Goal: Task Accomplishment & Management: Use online tool/utility

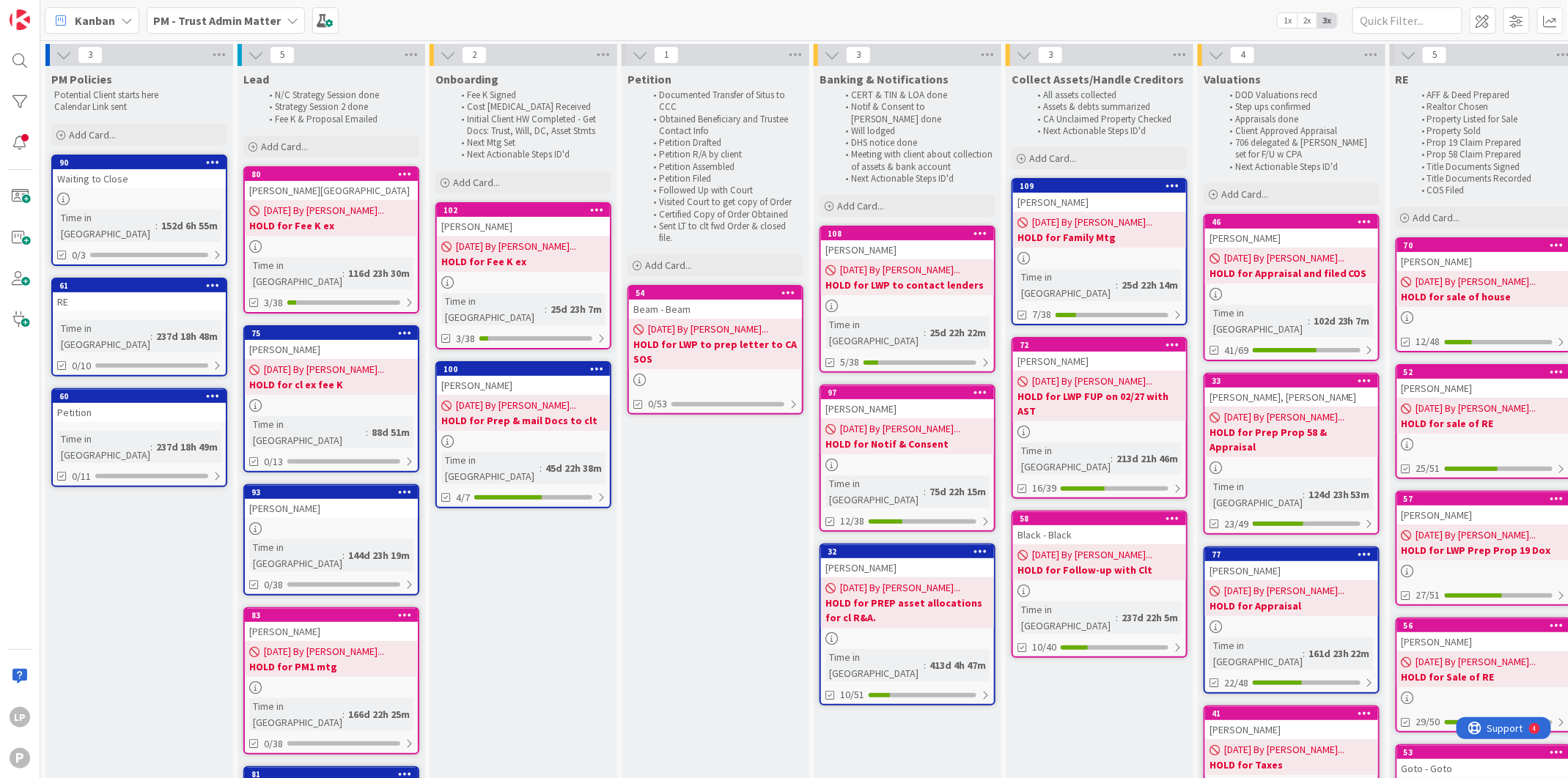
click at [292, 24] on icon at bounding box center [292, 21] width 12 height 12
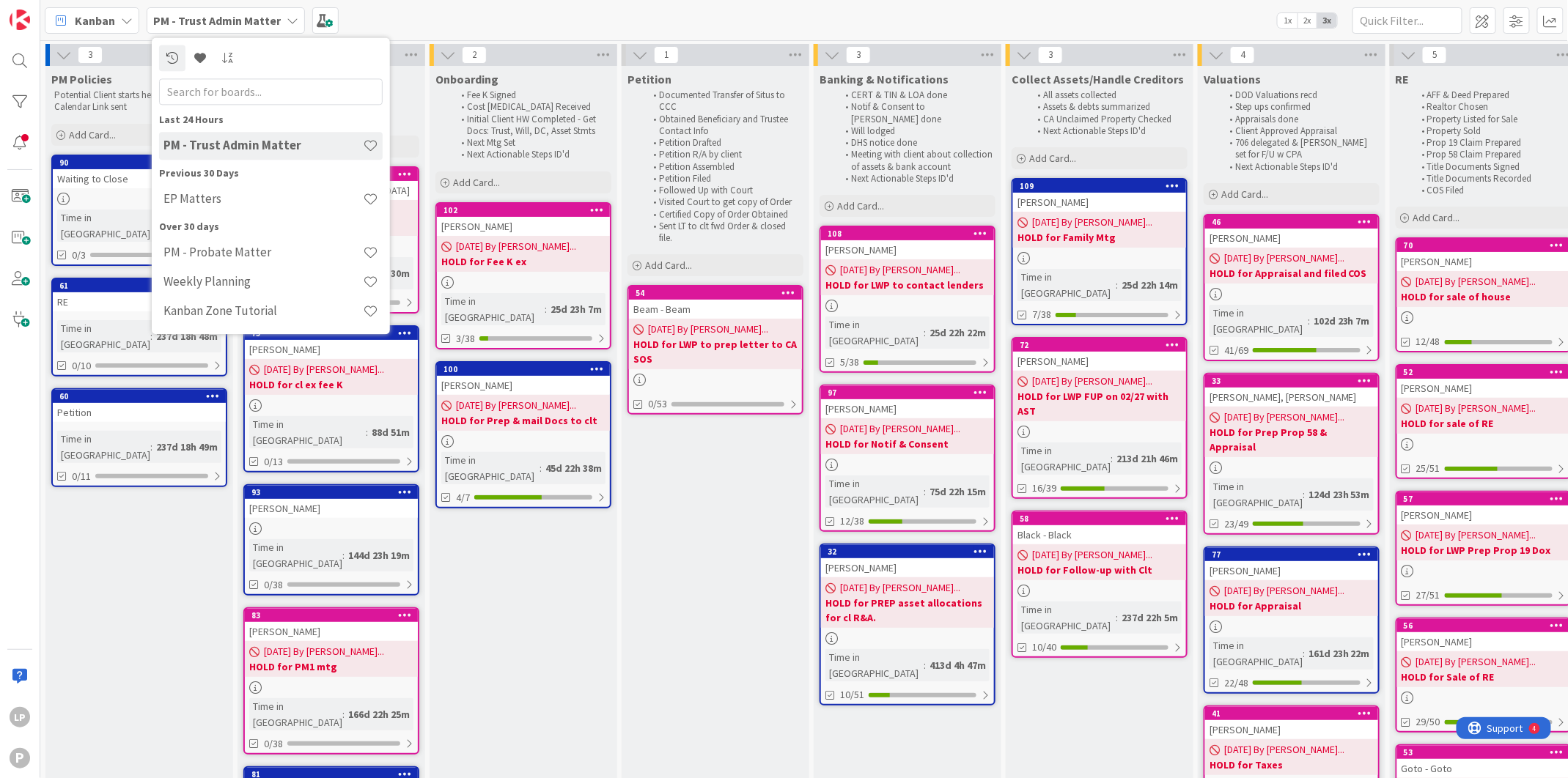
click at [244, 204] on h4 "EP Matters" at bounding box center [263, 200] width 200 height 15
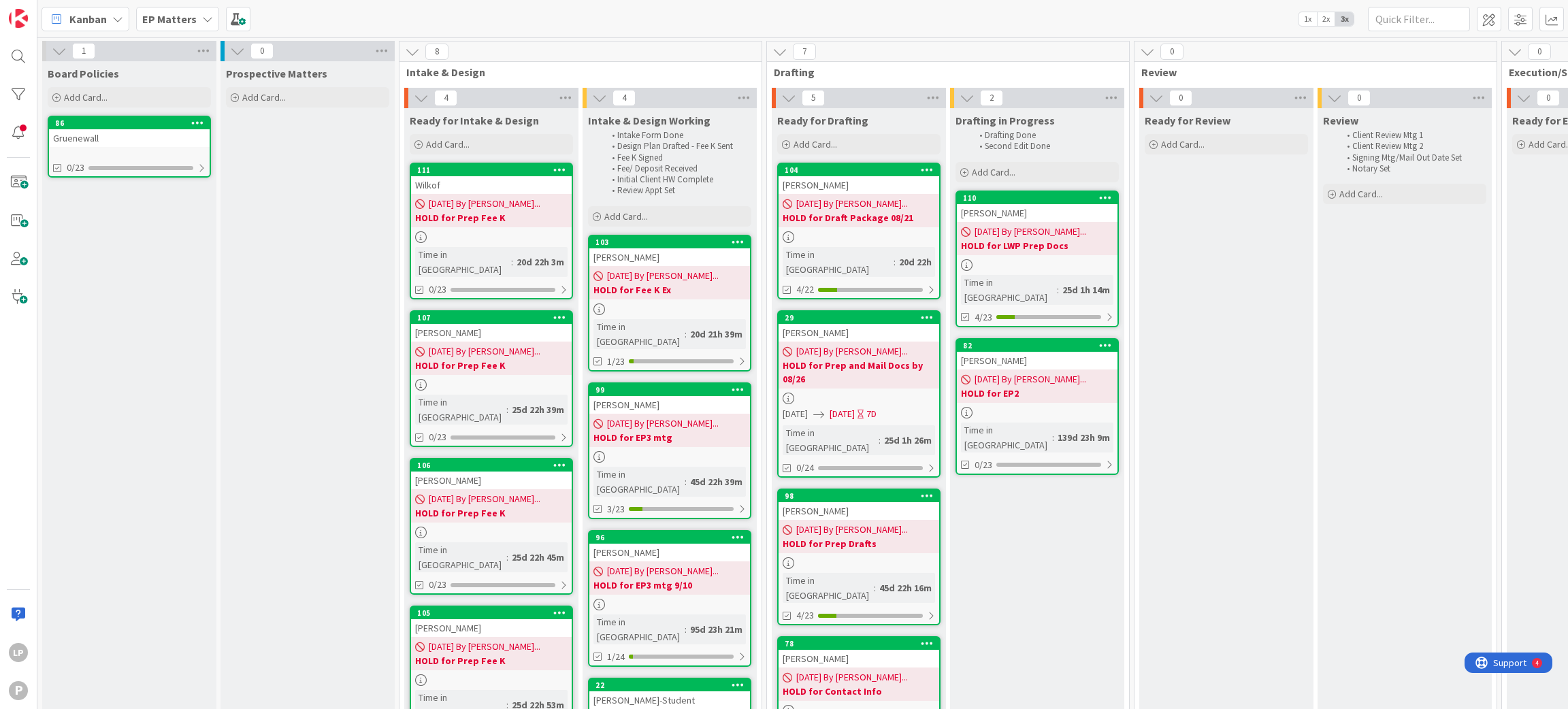
click at [460, 606] on div "105" at bounding box center [491, 613] width 160 height 12
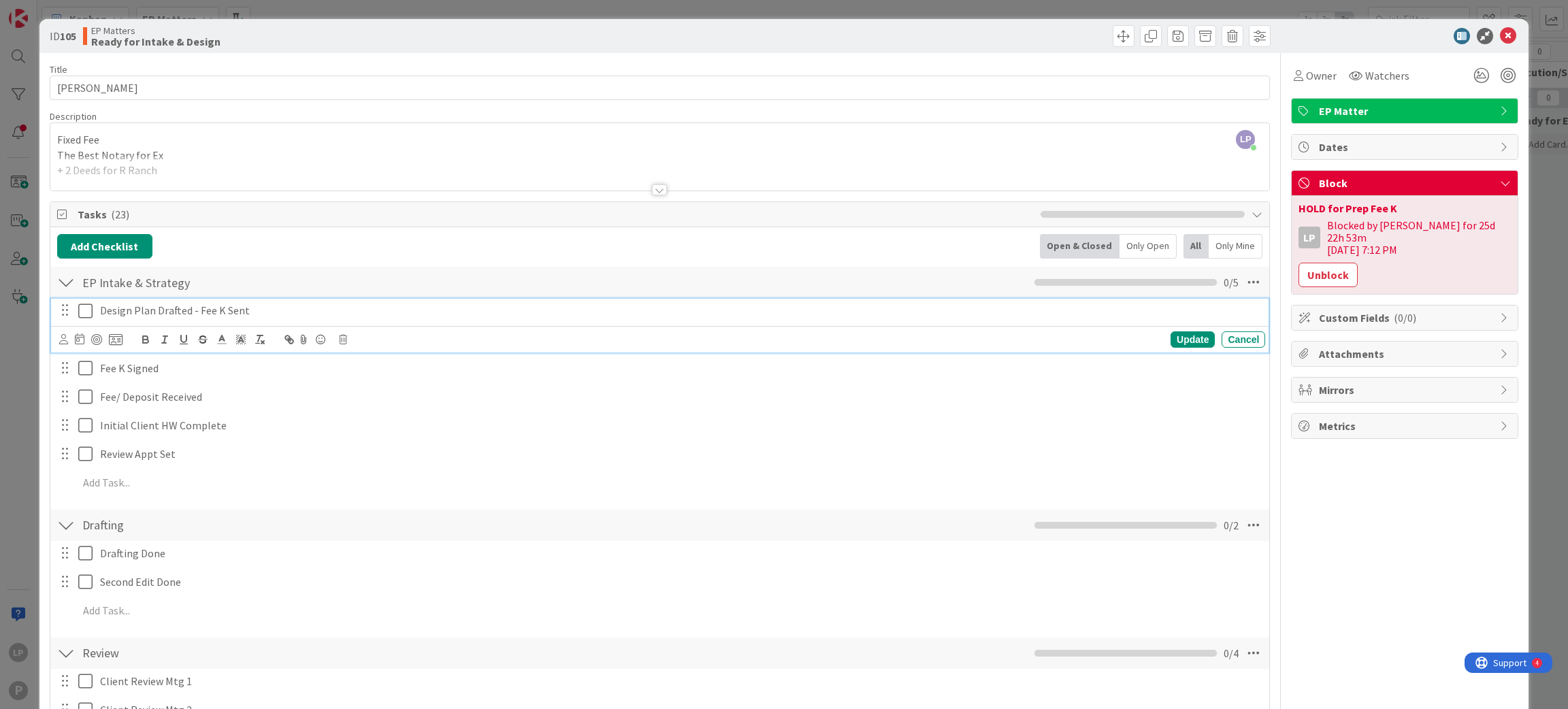
click at [85, 315] on icon at bounding box center [85, 311] width 14 height 17
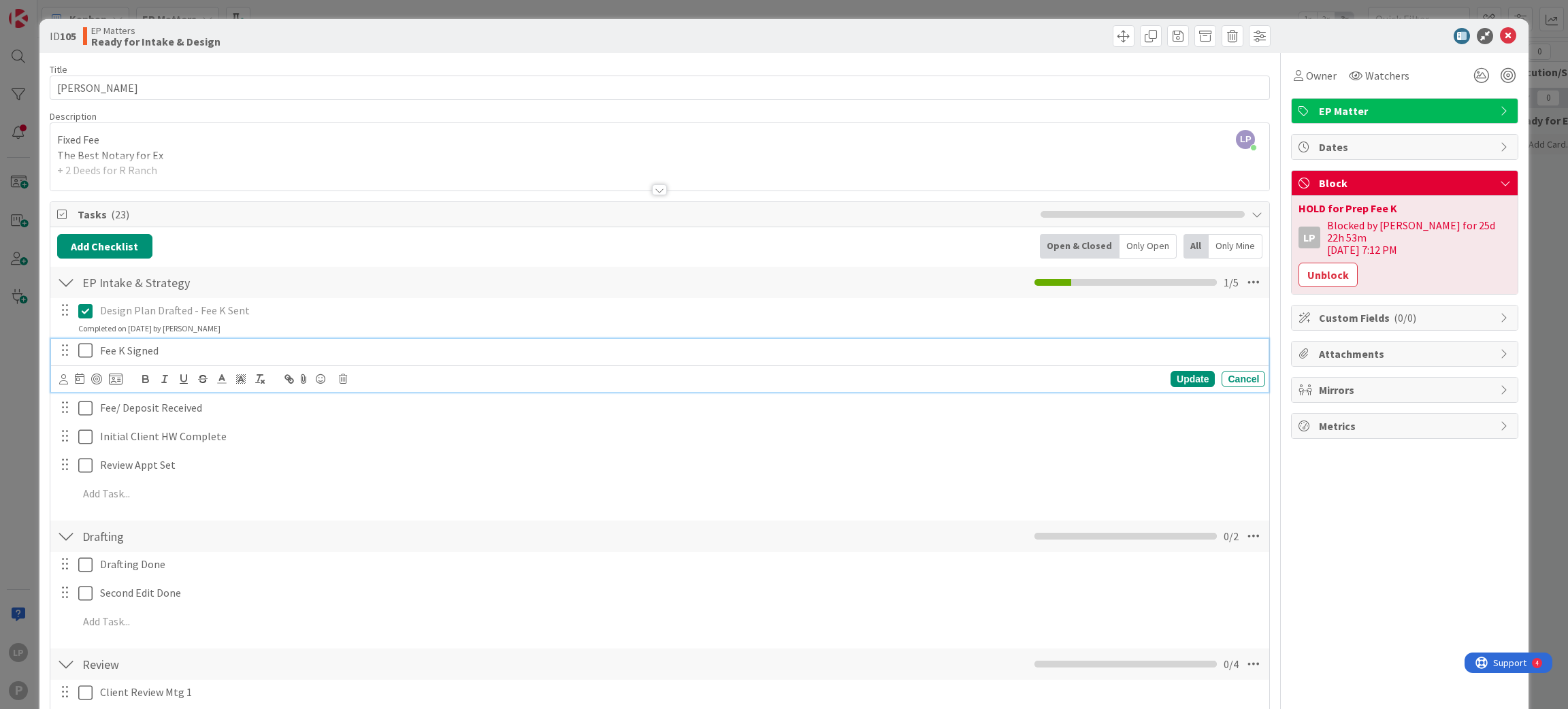
click at [87, 351] on icon at bounding box center [85, 350] width 14 height 17
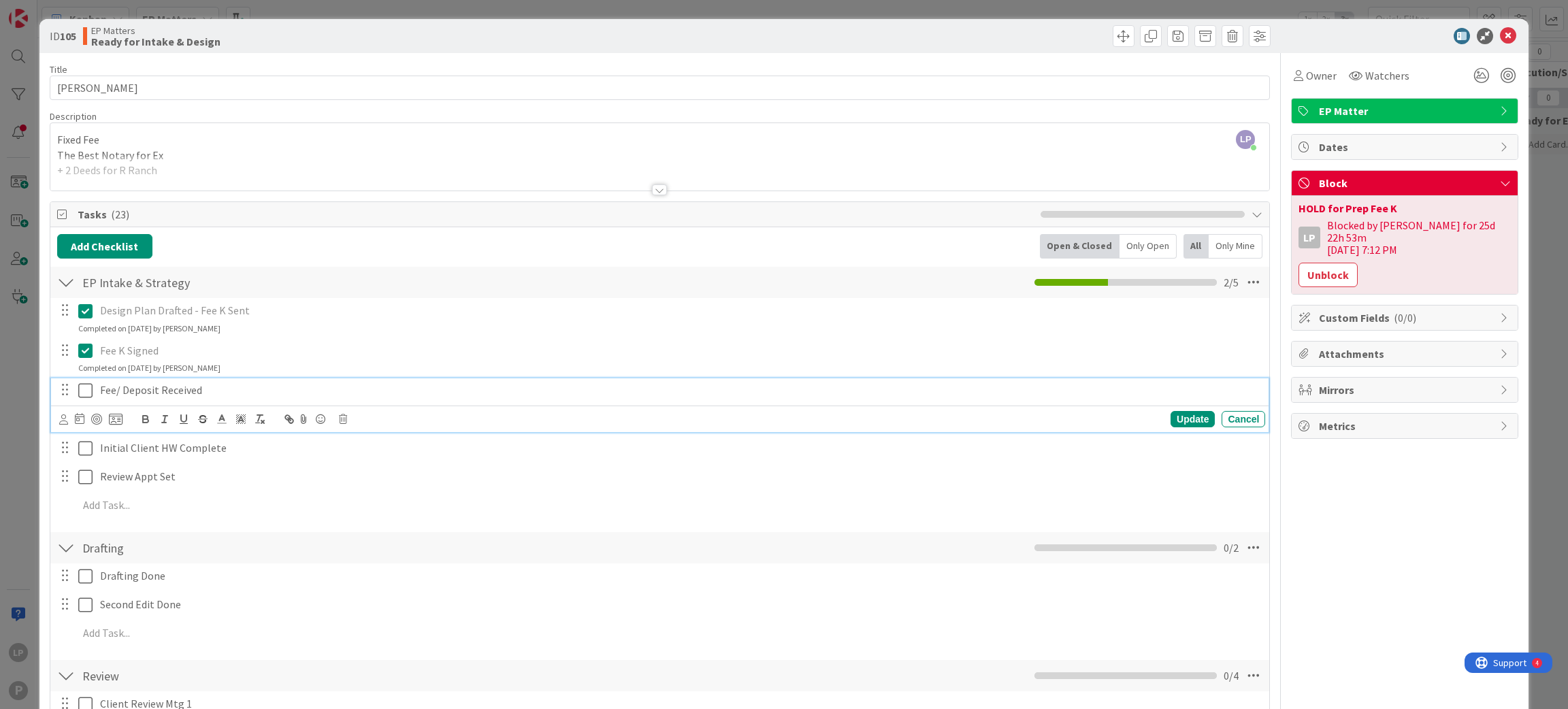
click at [91, 394] on icon at bounding box center [85, 390] width 14 height 17
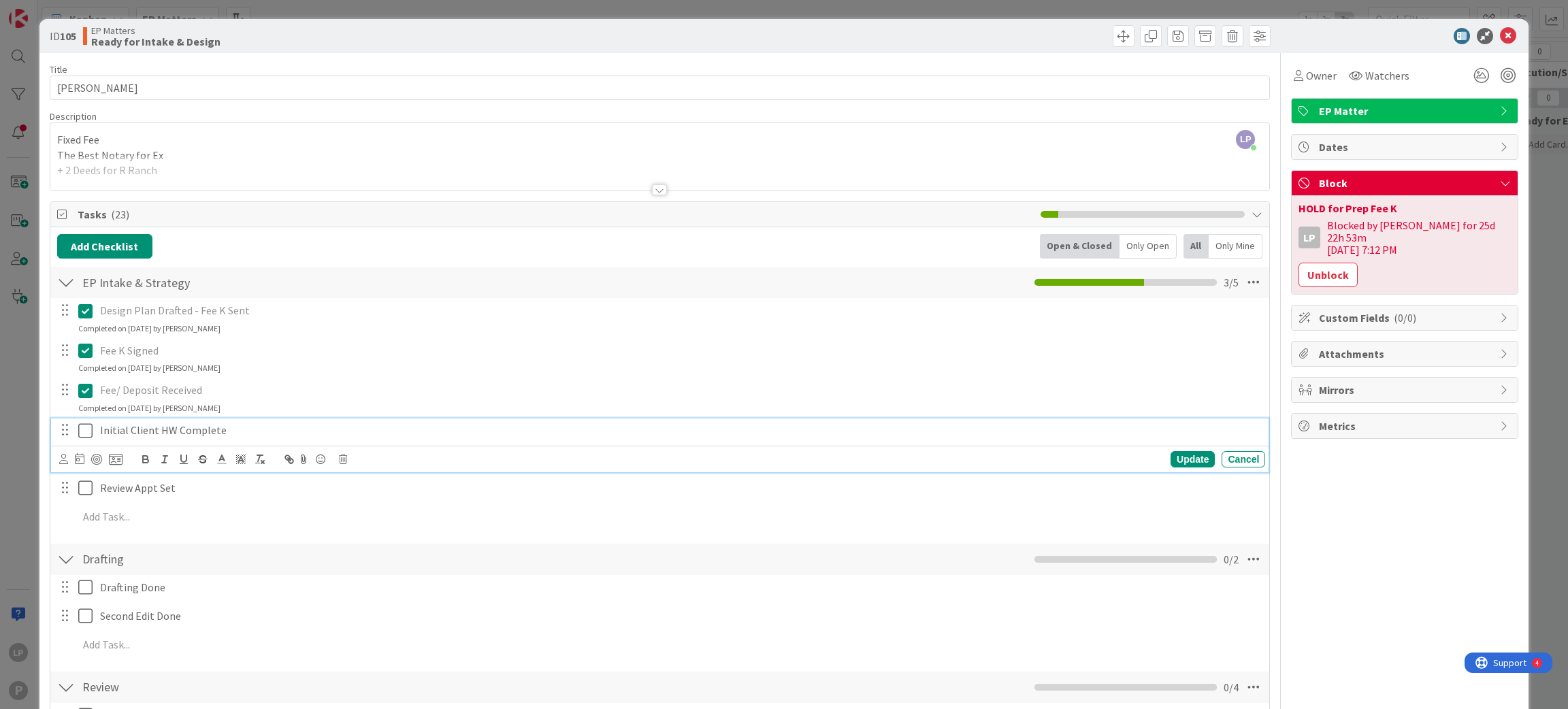
click at [90, 432] on icon at bounding box center [85, 431] width 14 height 17
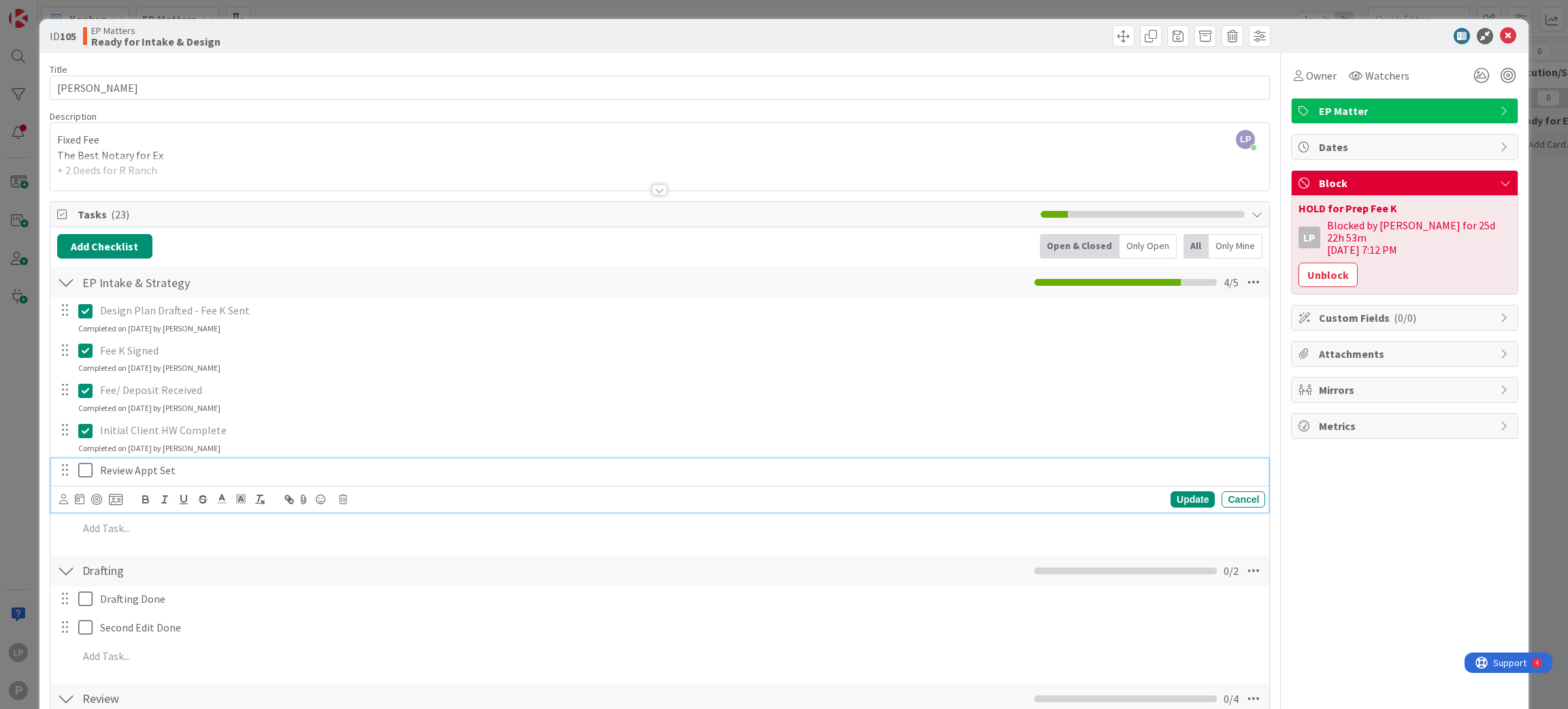
click at [87, 468] on icon at bounding box center [85, 470] width 14 height 17
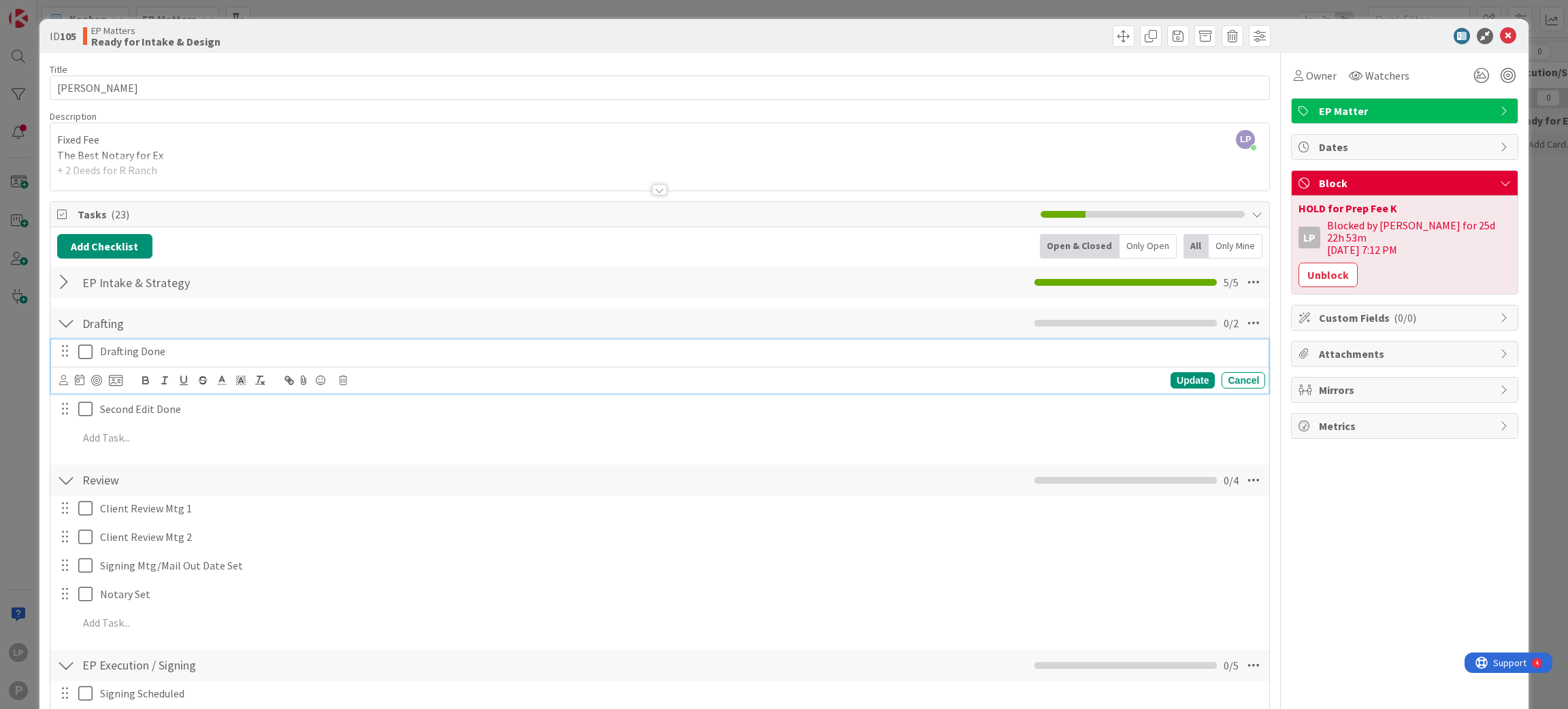
drag, startPoint x: 90, startPoint y: 352, endPoint x: 162, endPoint y: 350, distance: 72.0
click at [87, 352] on icon at bounding box center [85, 352] width 14 height 17
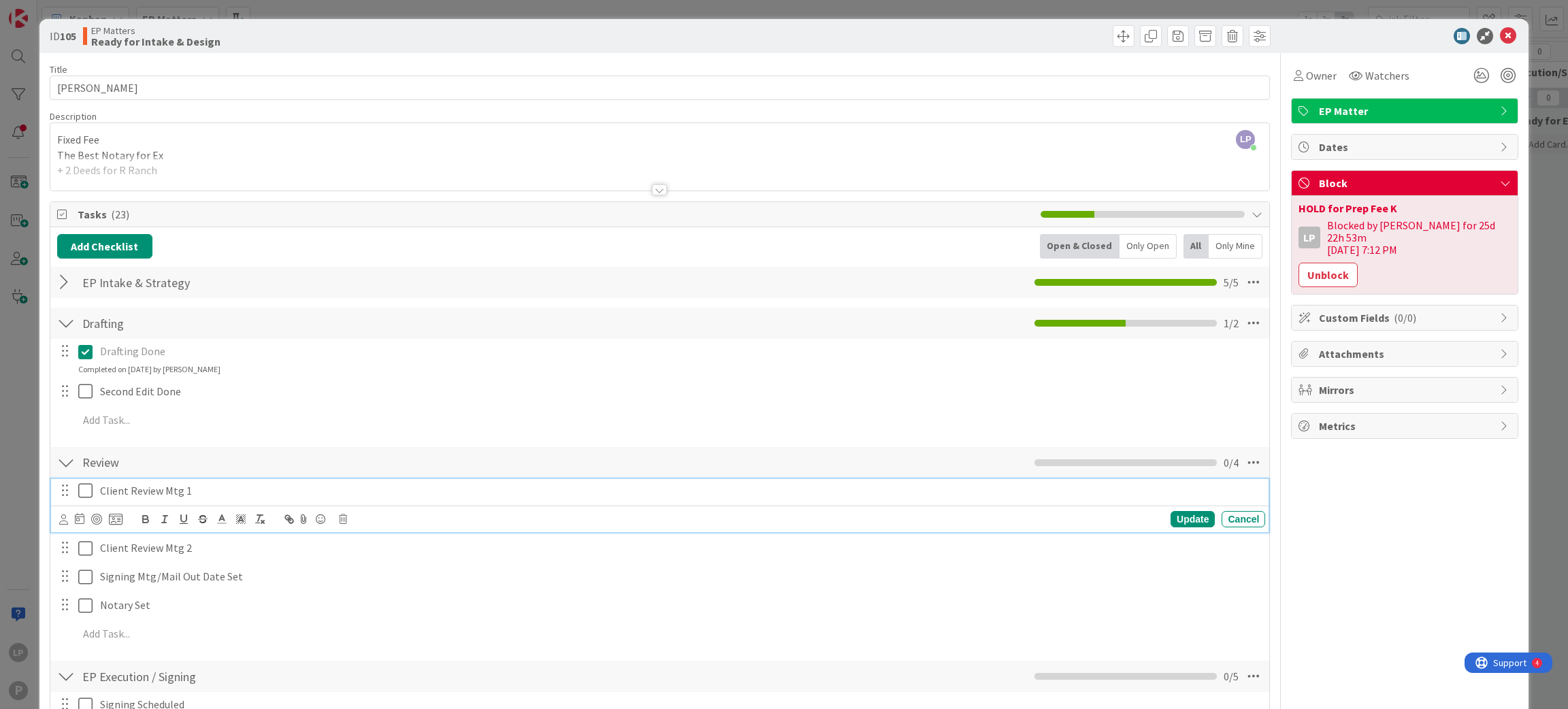
click at [85, 489] on icon at bounding box center [85, 491] width 14 height 17
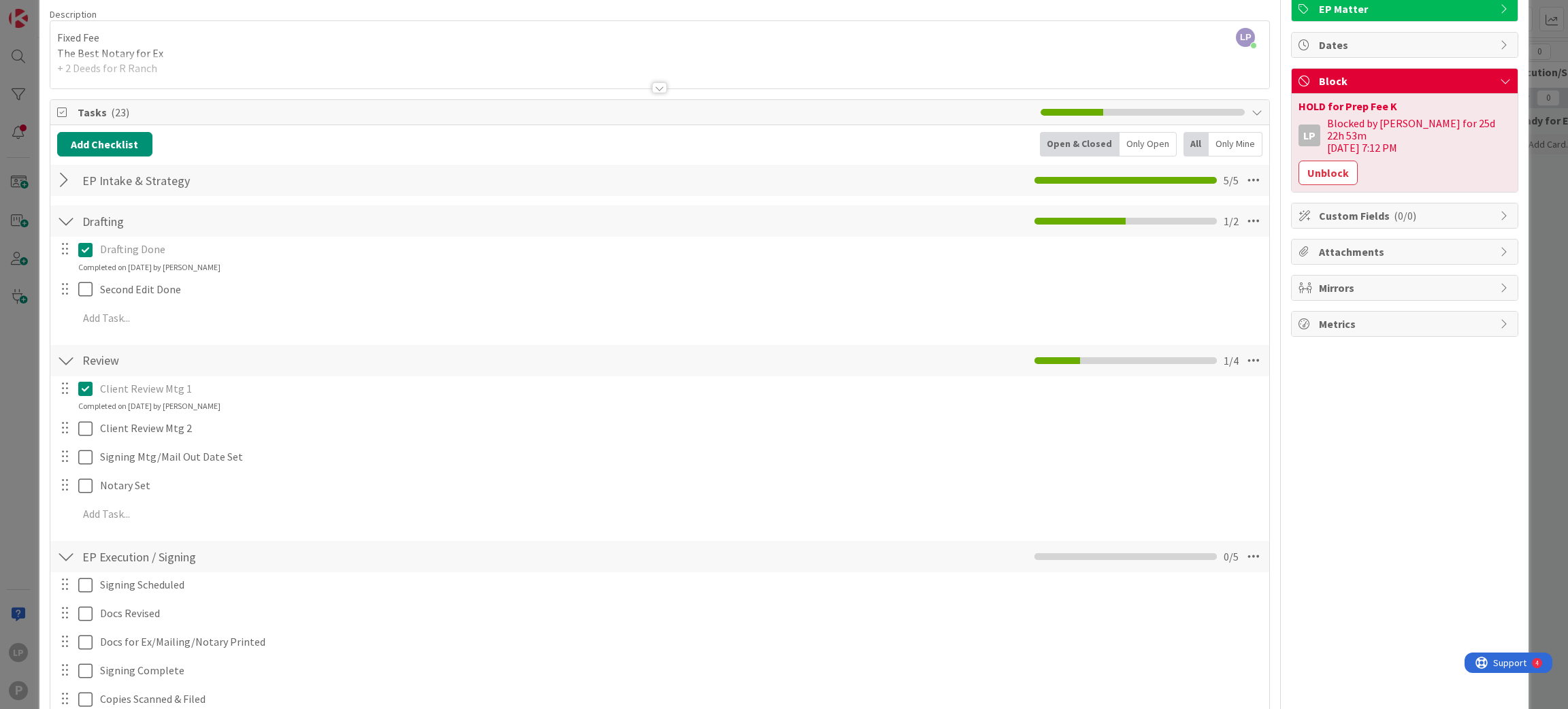
scroll to position [204, 0]
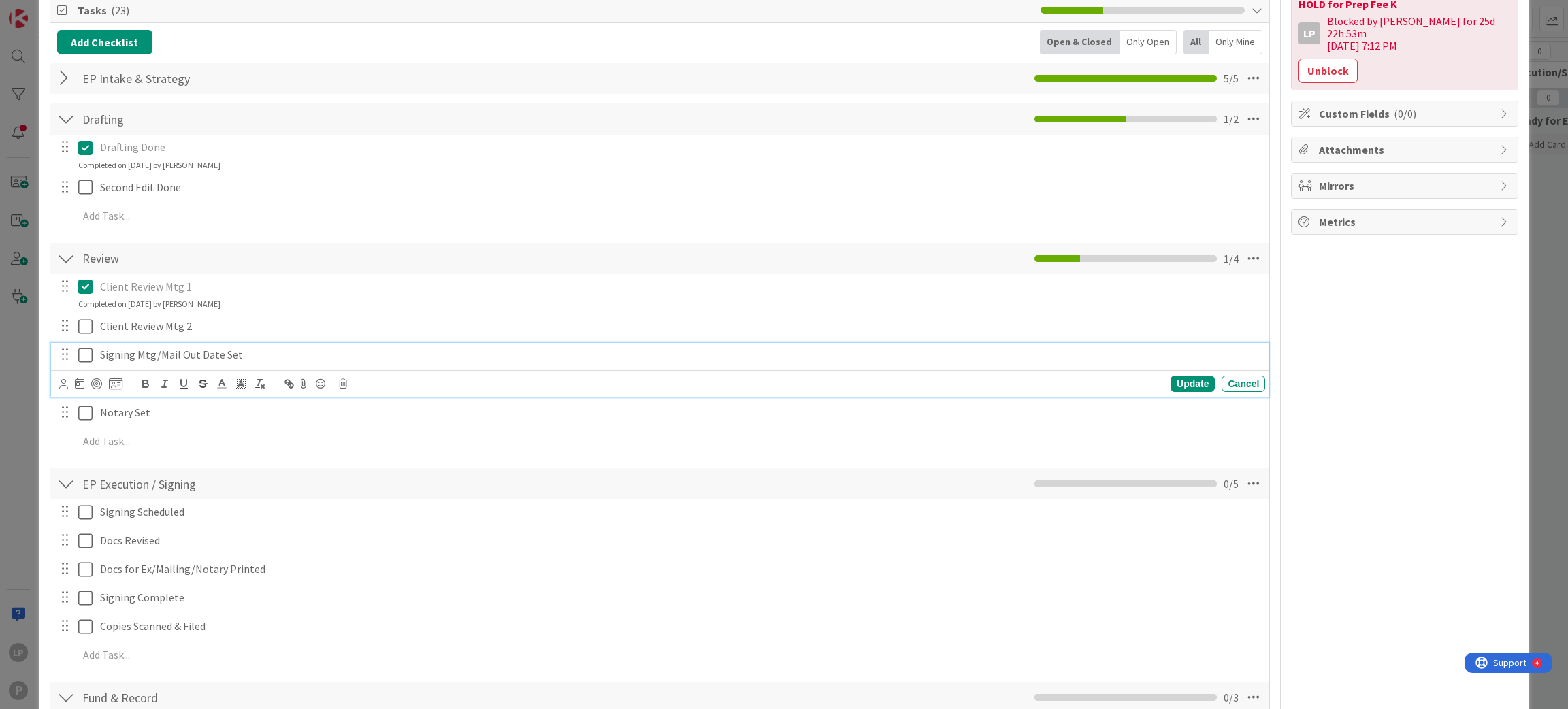
drag, startPoint x: 1043, startPoint y: 358, endPoint x: 1057, endPoint y: 362, distance: 14.6
click at [1043, 358] on p "Signing Mtg/Mail Out Date Set" at bounding box center [680, 354] width 1160 height 16
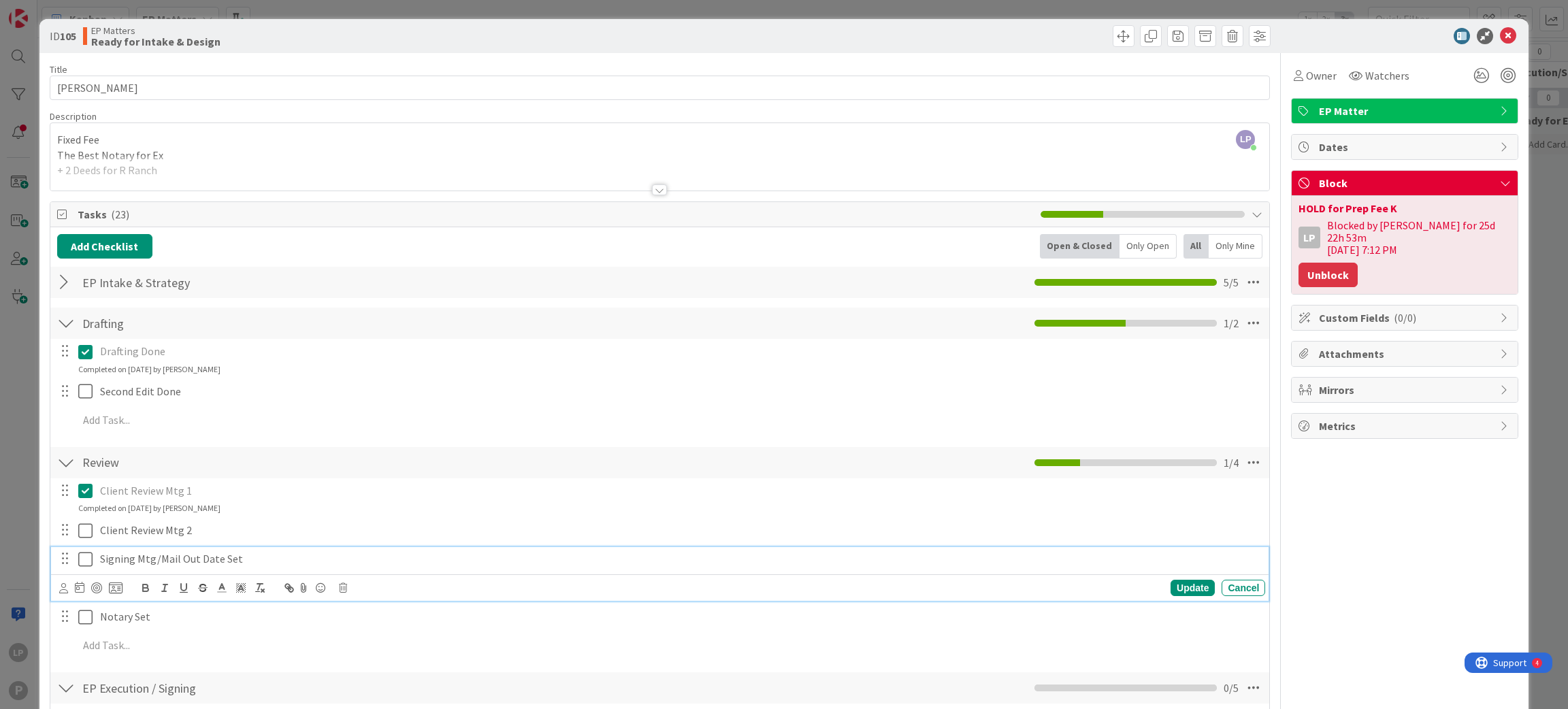
click at [1308, 262] on button "Unblock" at bounding box center [1328, 275] width 59 height 25
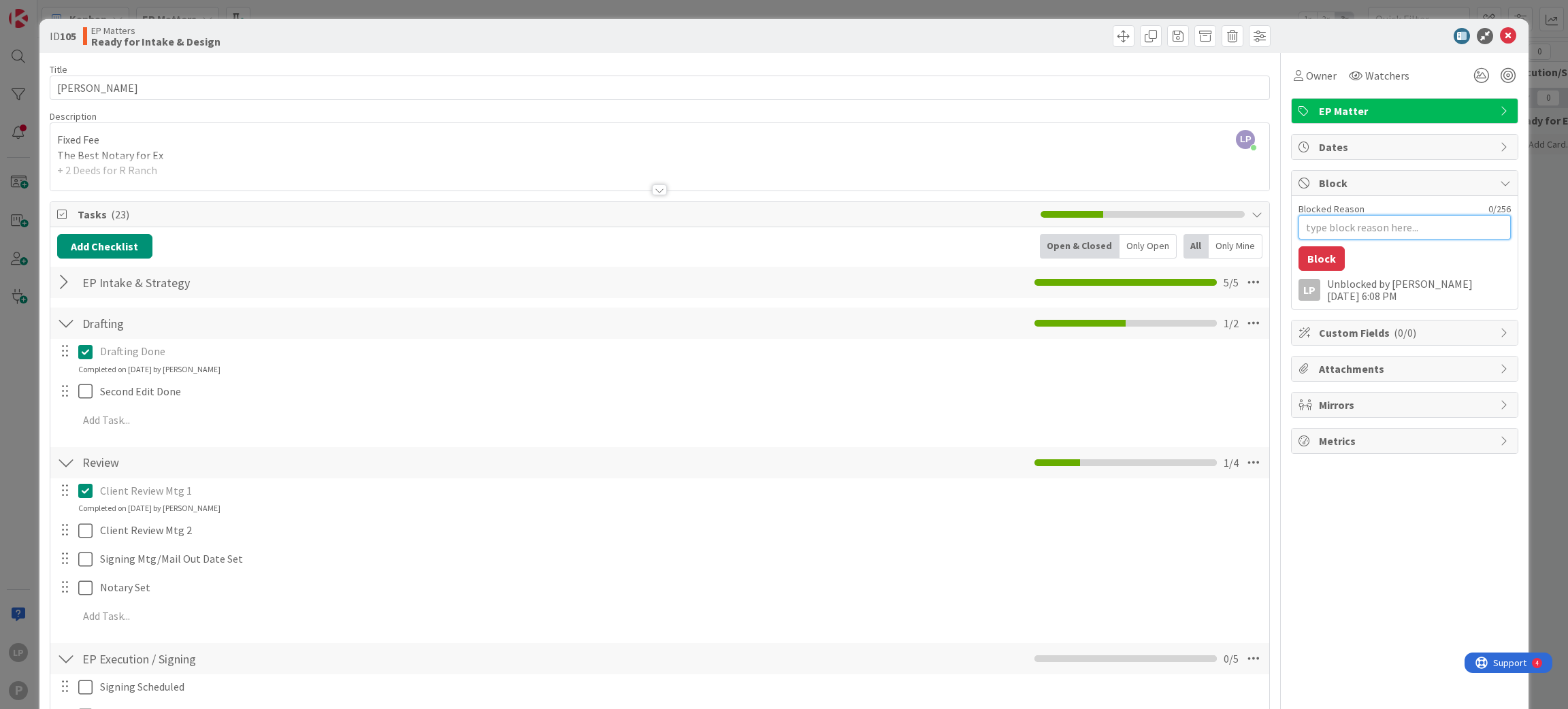
click at [1352, 232] on textarea "Blocked Reason" at bounding box center [1404, 227] width 212 height 25
paste textarea "HOLD for set Notary Mtg"
type textarea "x"
type textarea "HOLD for set Notary Mtg"
click at [1311, 261] on button "Block" at bounding box center [1321, 259] width 46 height 25
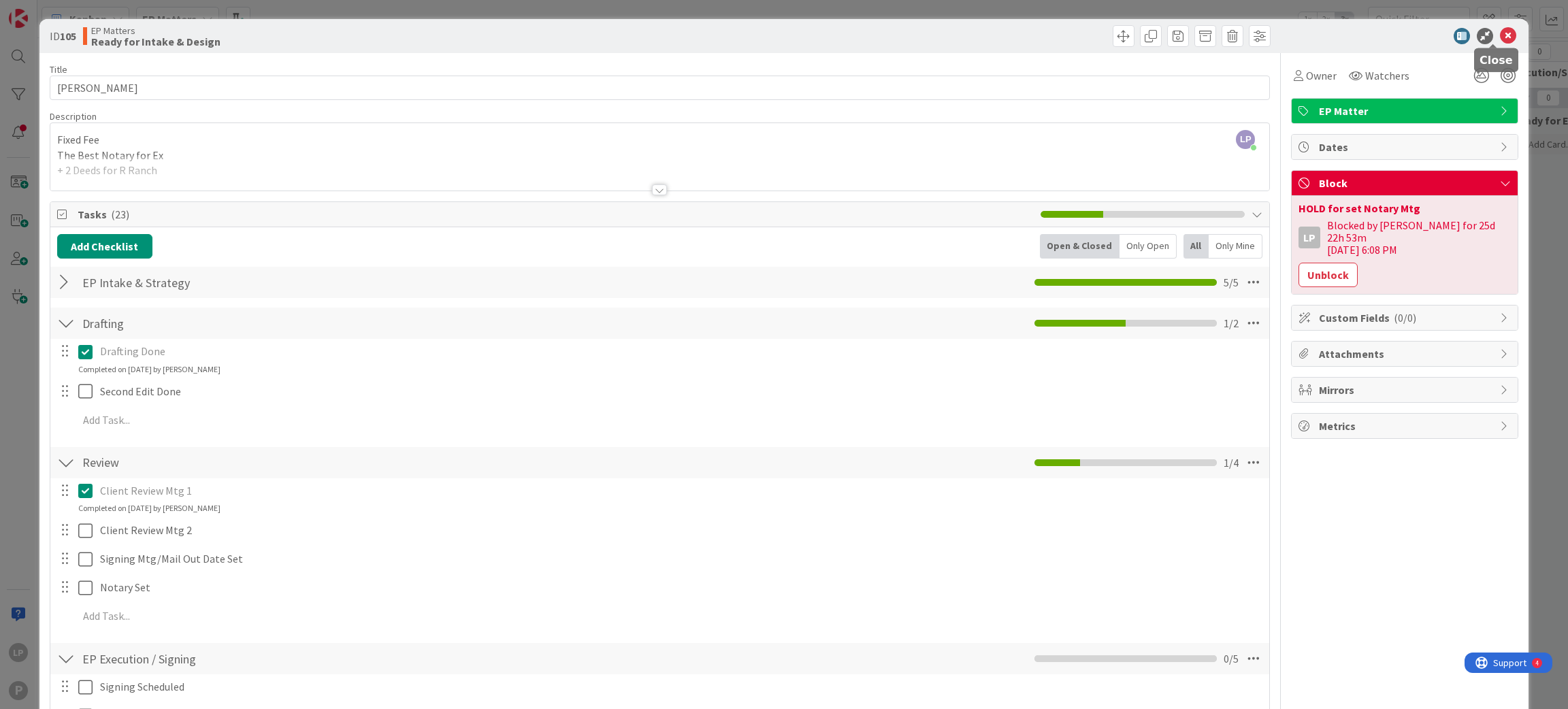
click at [1455, 36] on icon at bounding box center [1508, 36] width 17 height 17
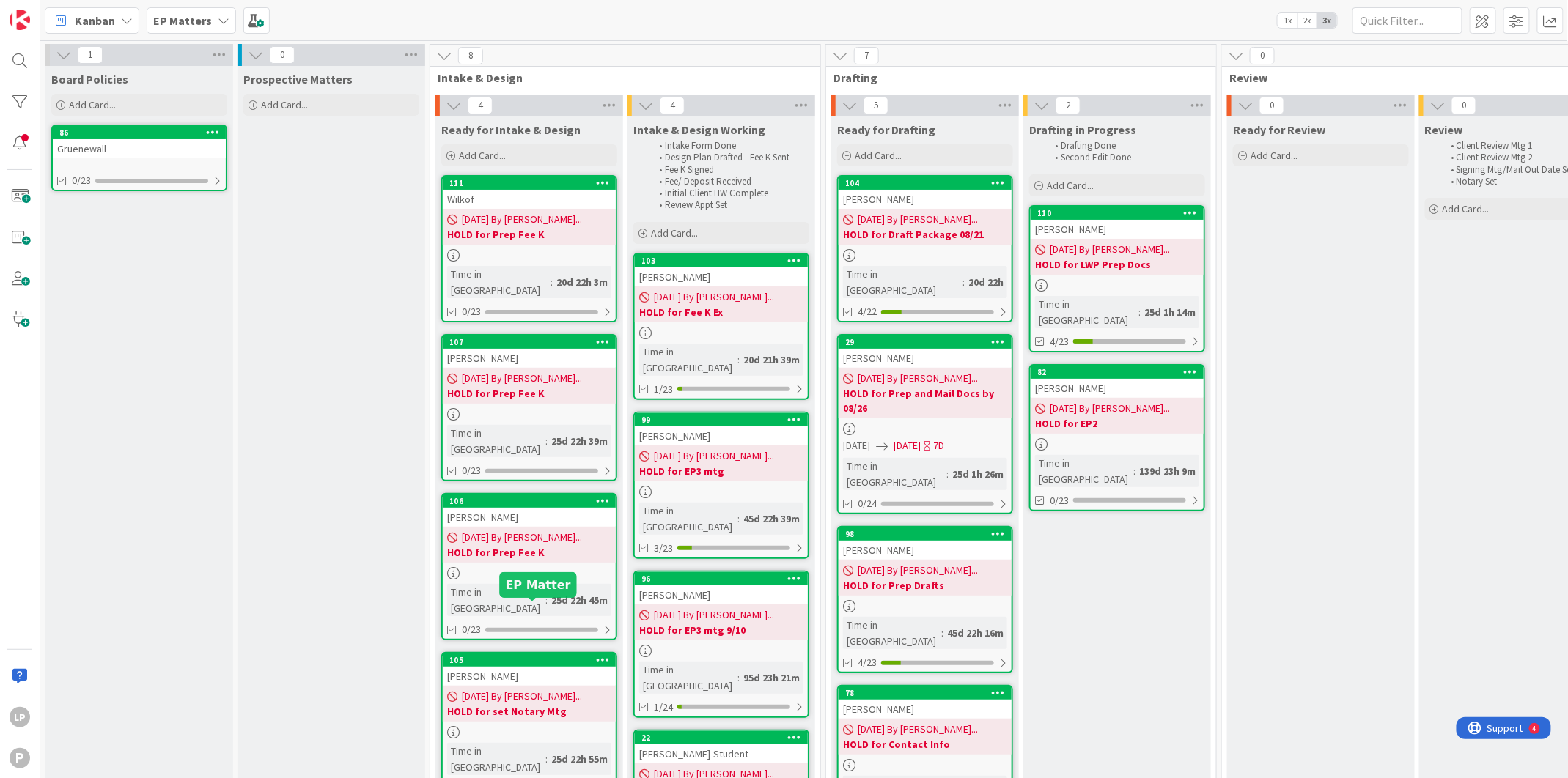
click at [536, 655] on div "105" at bounding box center [533, 660] width 166 height 10
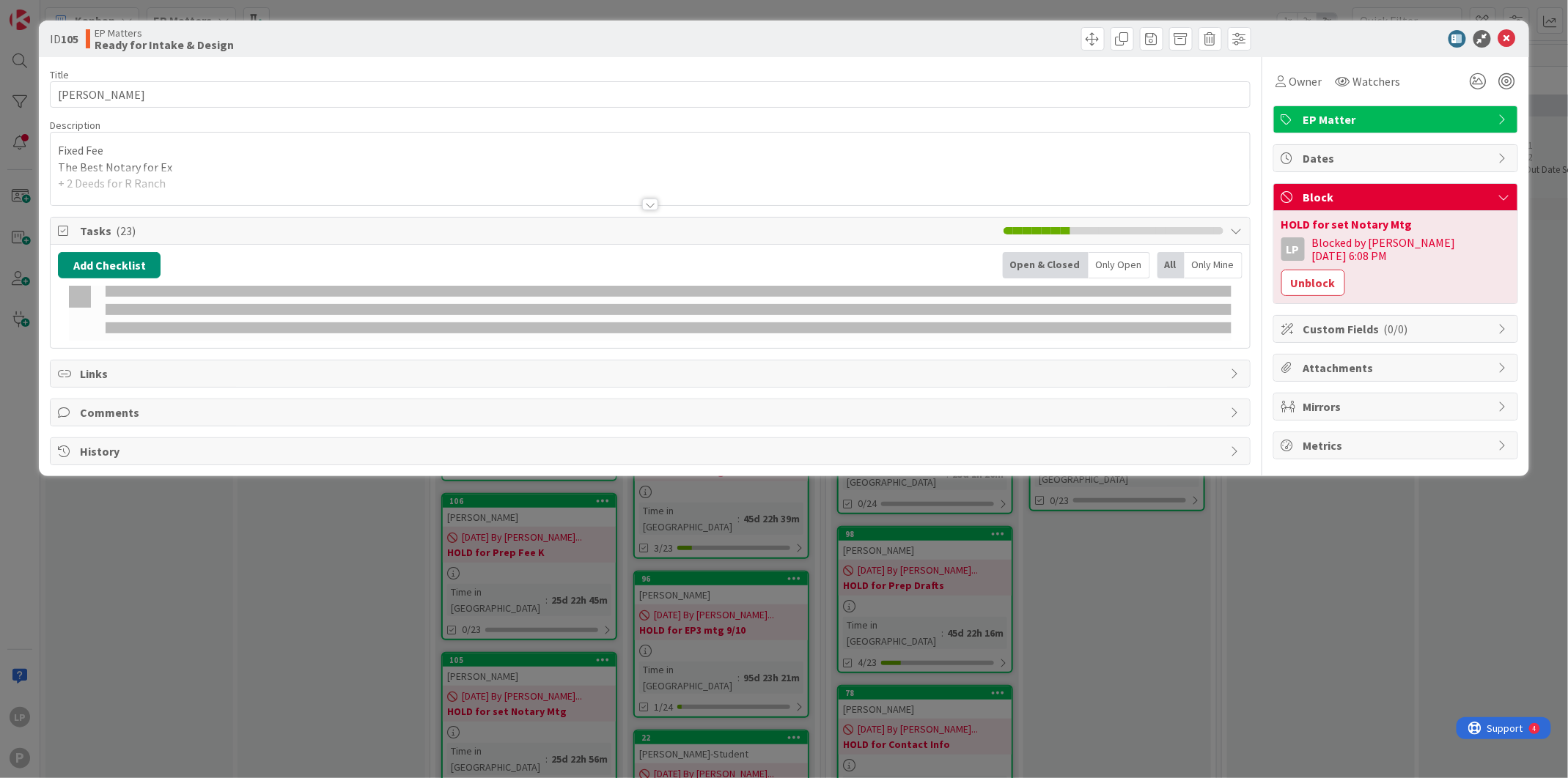
click at [1505, 36] on div "ID 105 EP Matters Ready for Intake & Design" at bounding box center [783, 39] width 1489 height 36
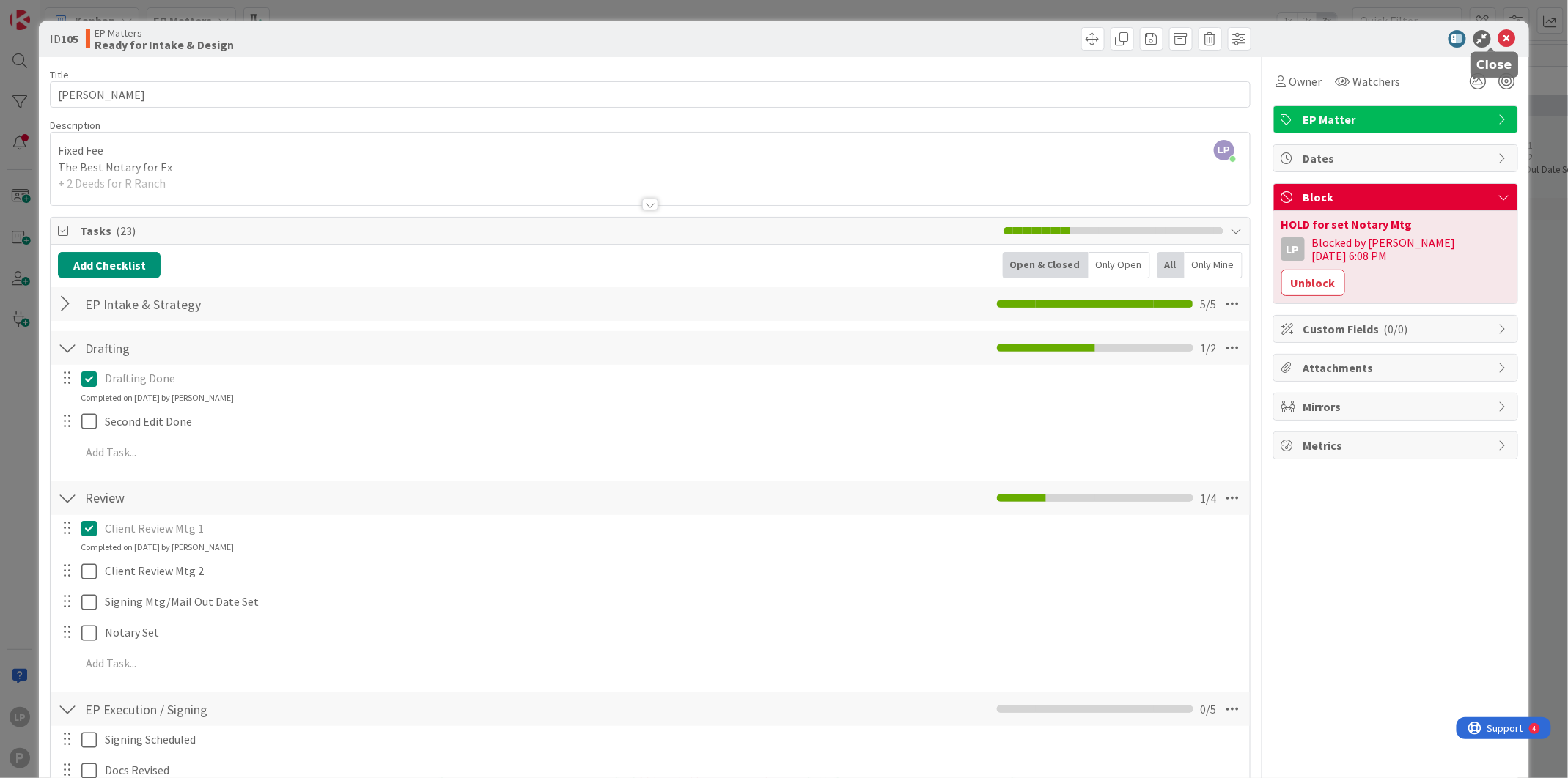
click at [1498, 38] on icon at bounding box center [1507, 39] width 18 height 18
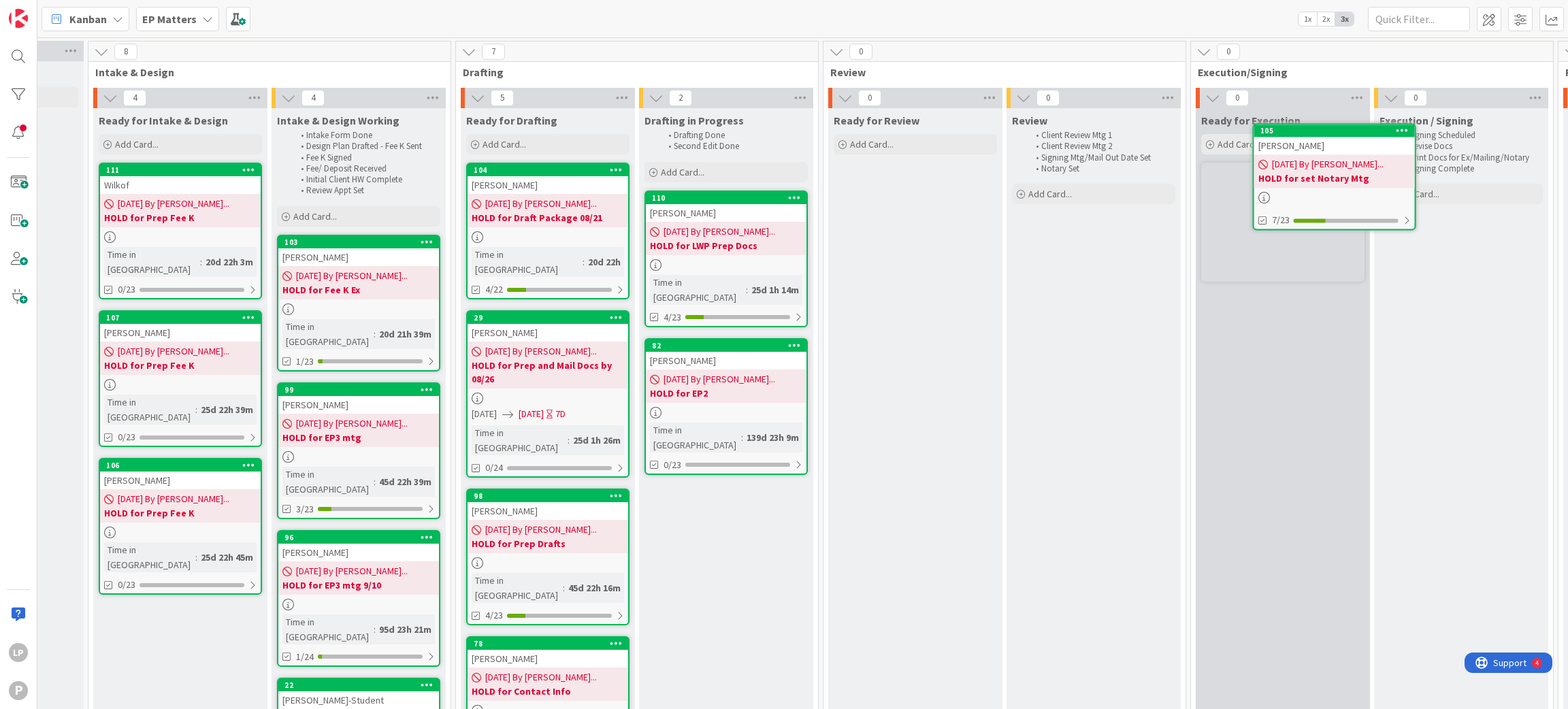
scroll to position [0, 311]
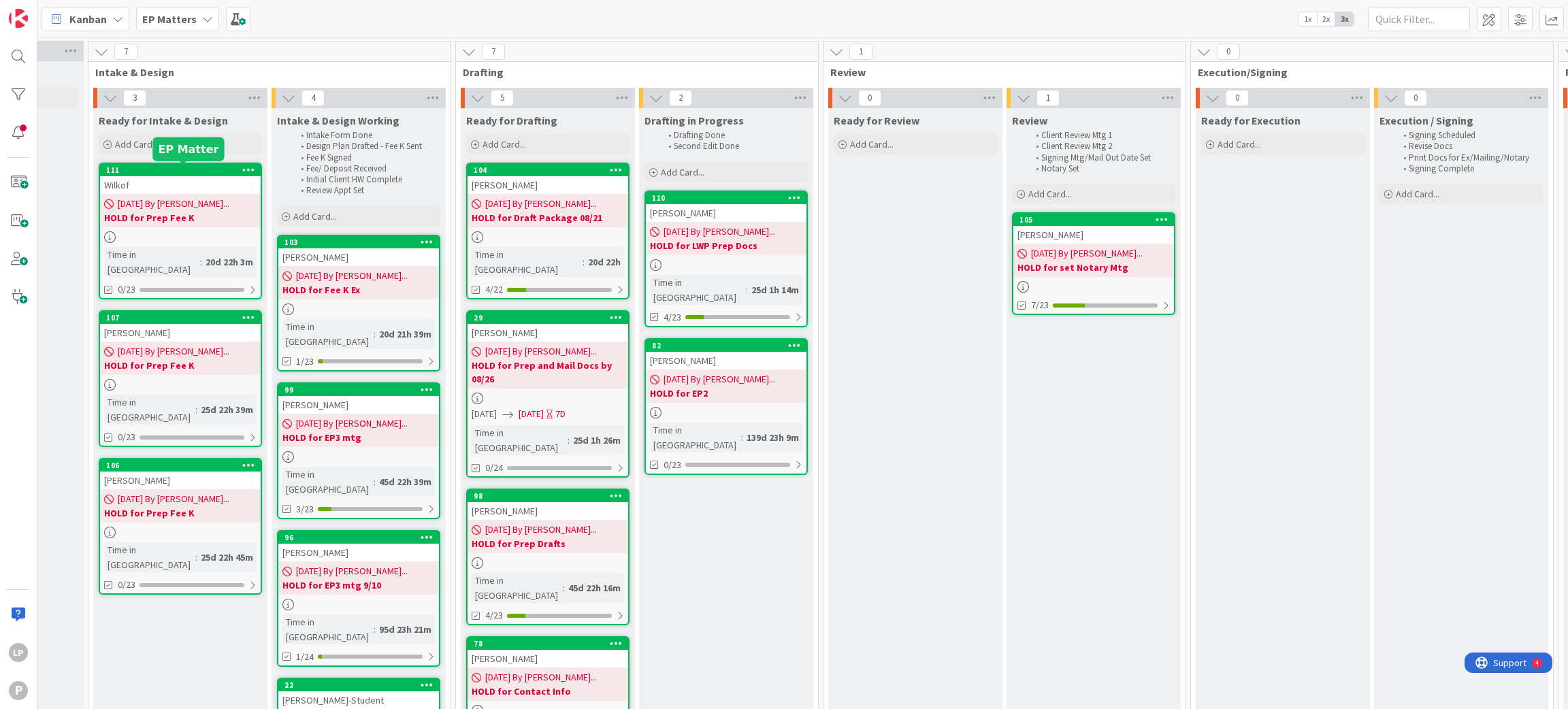
click at [148, 170] on div "111" at bounding box center [183, 170] width 154 height 10
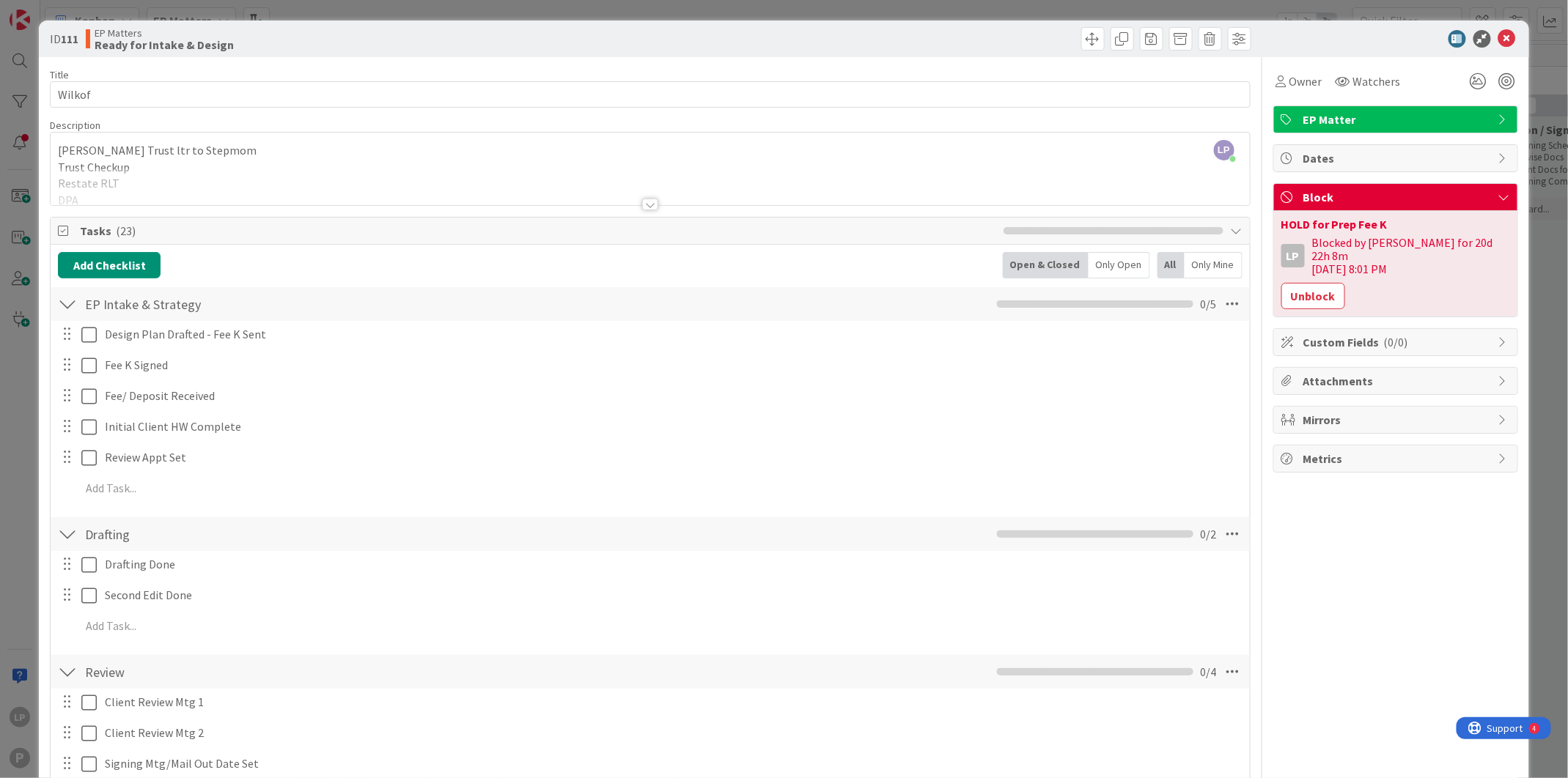
click at [801, 31] on div at bounding box center [952, 39] width 596 height 24
click at [588, 43] on div "EP Matters Ready for Intake & Design" at bounding box center [366, 39] width 561 height 24
click at [1287, 283] on button "Unblock" at bounding box center [1313, 296] width 64 height 27
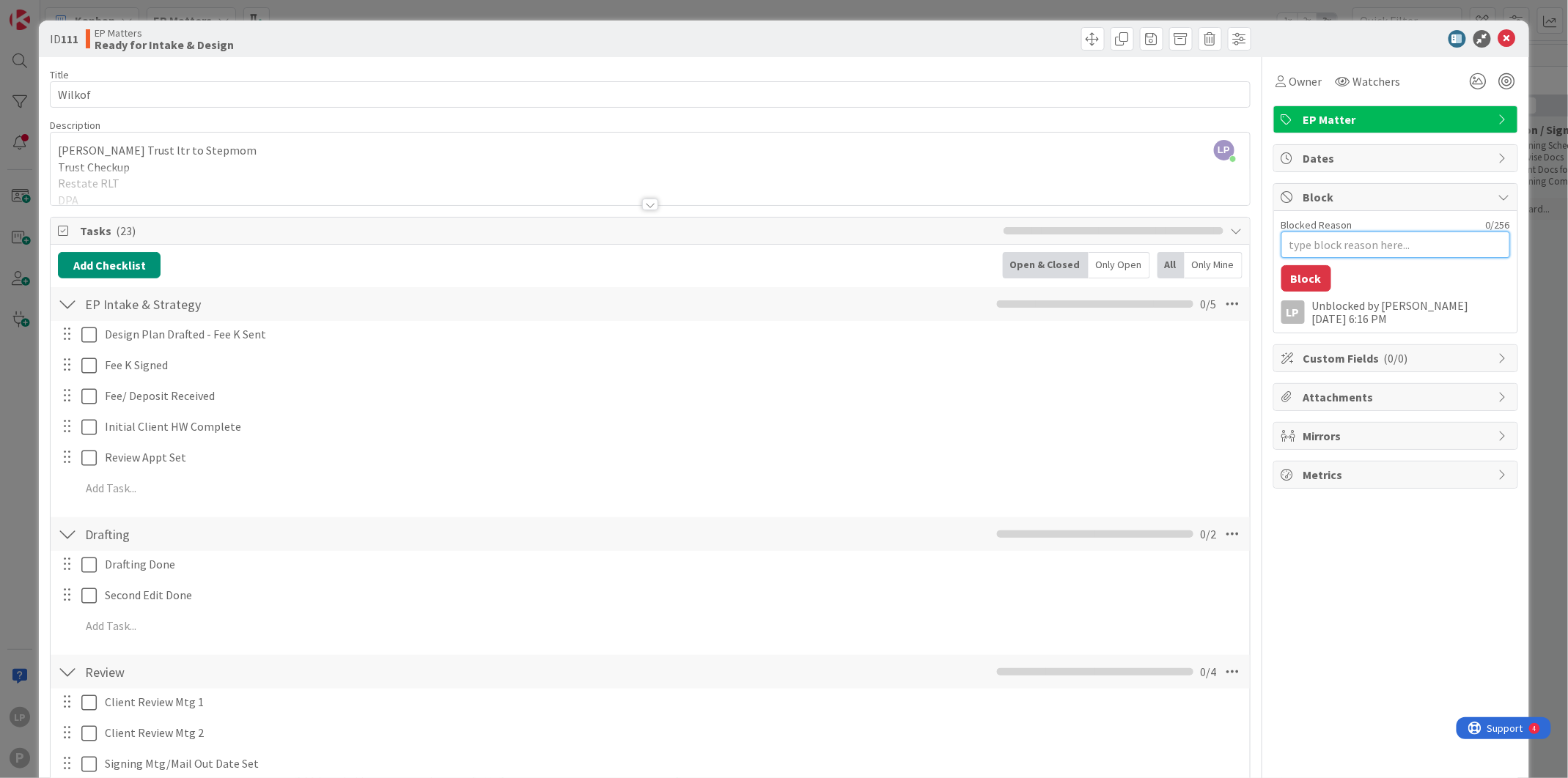
click at [1325, 246] on textarea "Blocked Reason" at bounding box center [1395, 245] width 228 height 27
paste textarea "HOLD for LWP Prep Dox"
type textarea "x"
type textarea "HOLD for LWP Prep Dox"
type textarea "x"
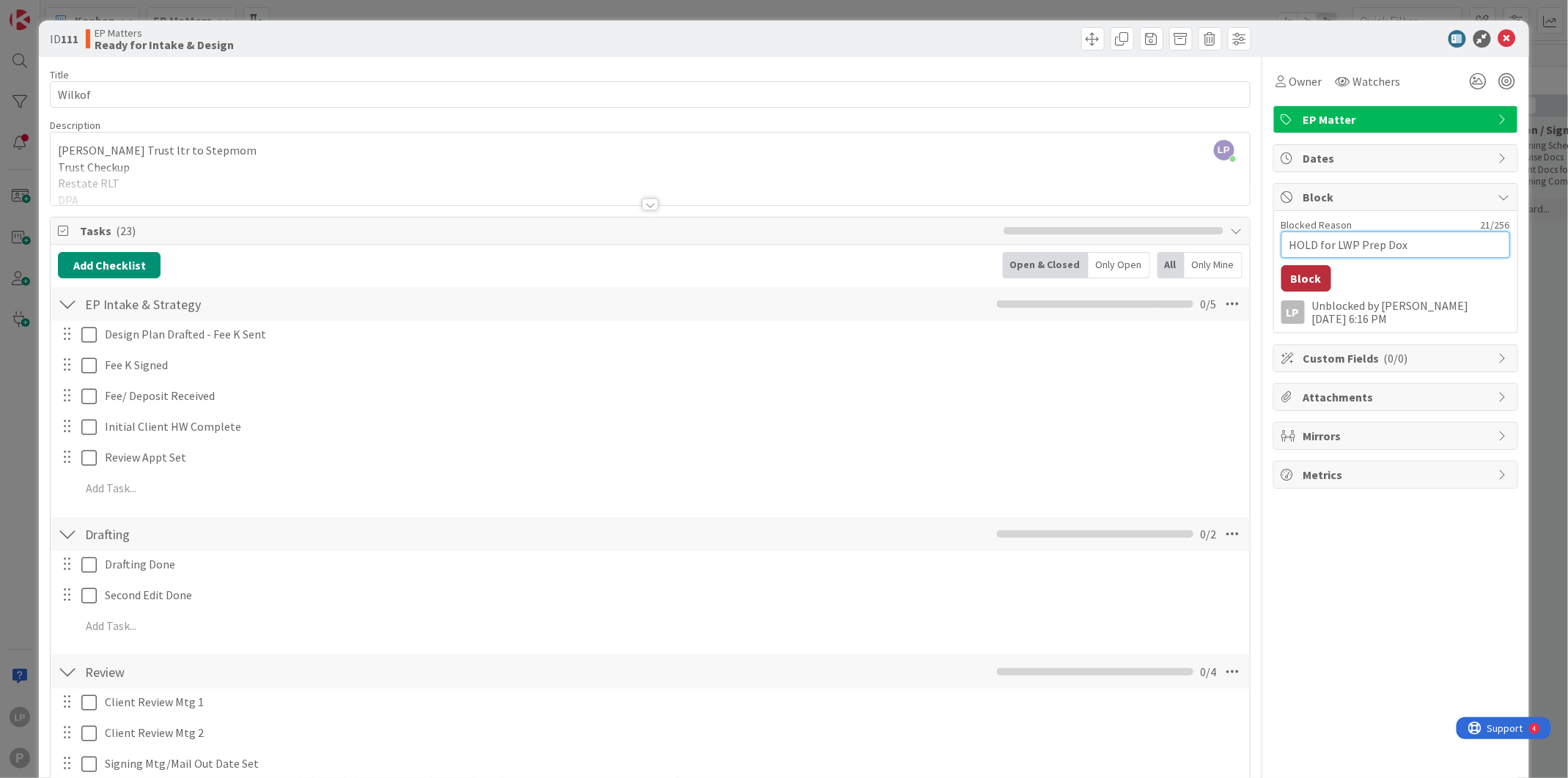
type textarea "HOLD for LWP Prep Dox"
click at [1281, 283] on button "Block" at bounding box center [1305, 279] width 50 height 27
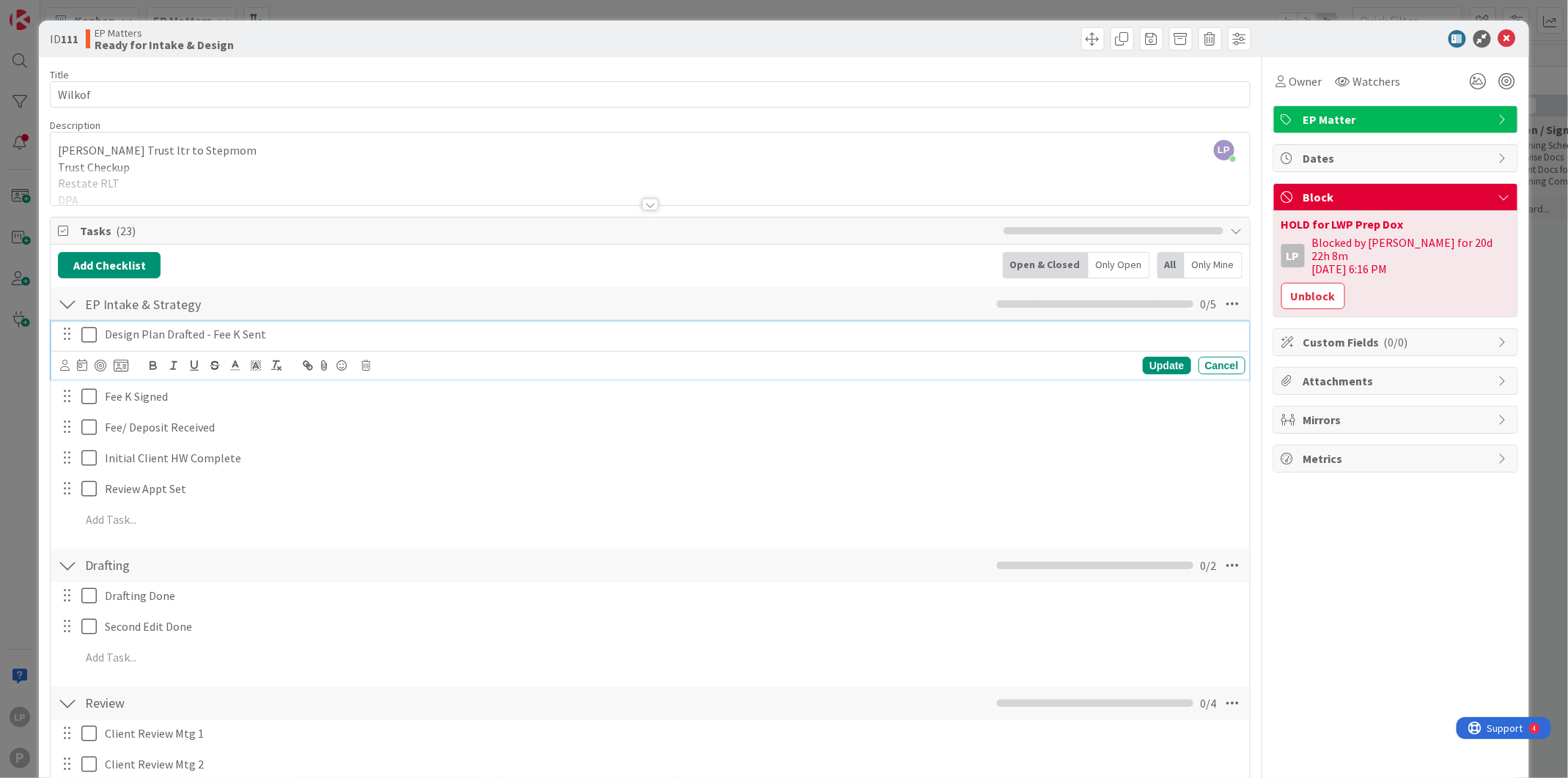
click at [89, 341] on icon at bounding box center [89, 335] width 16 height 18
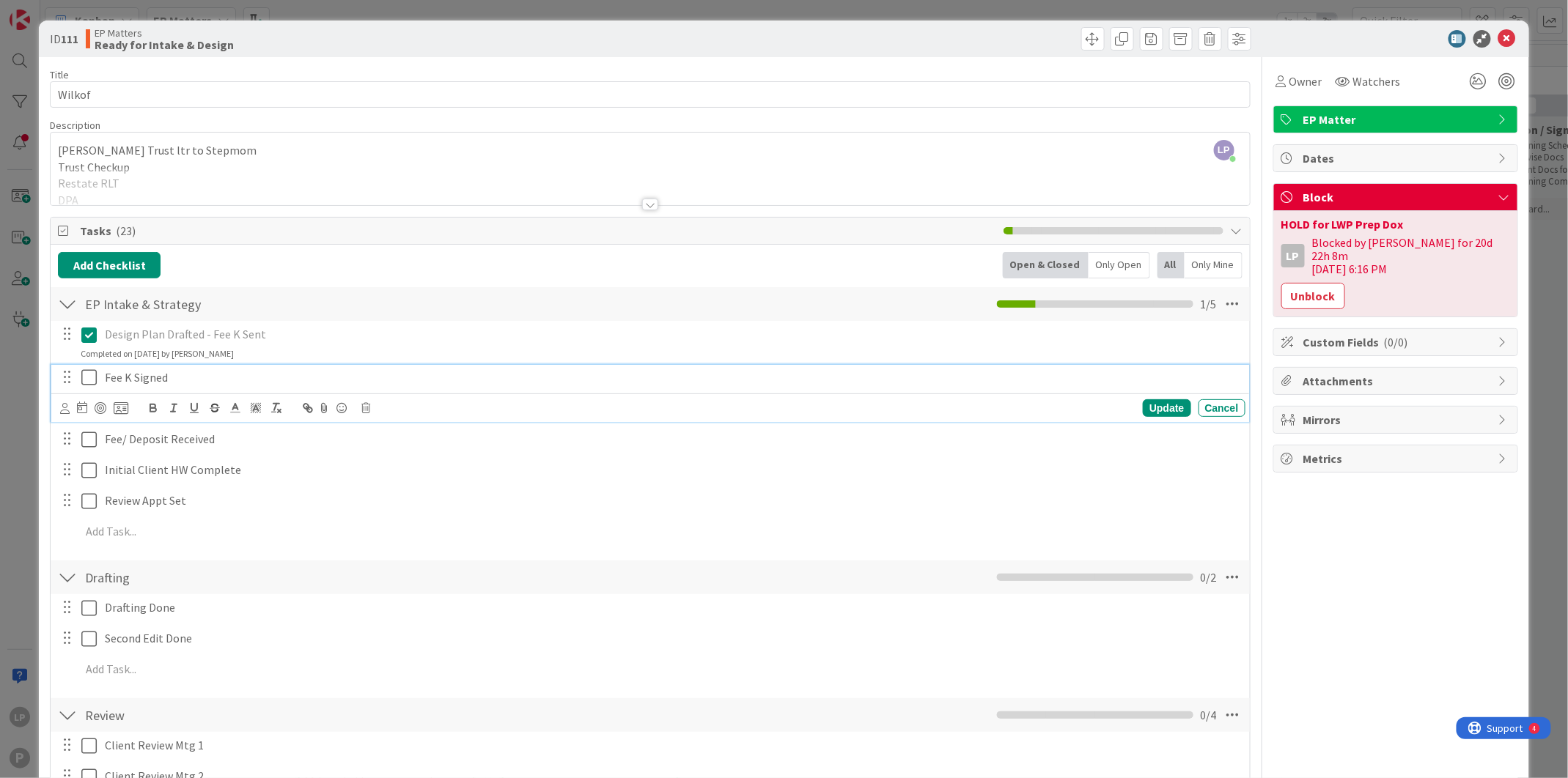
click at [85, 377] on icon at bounding box center [89, 378] width 16 height 18
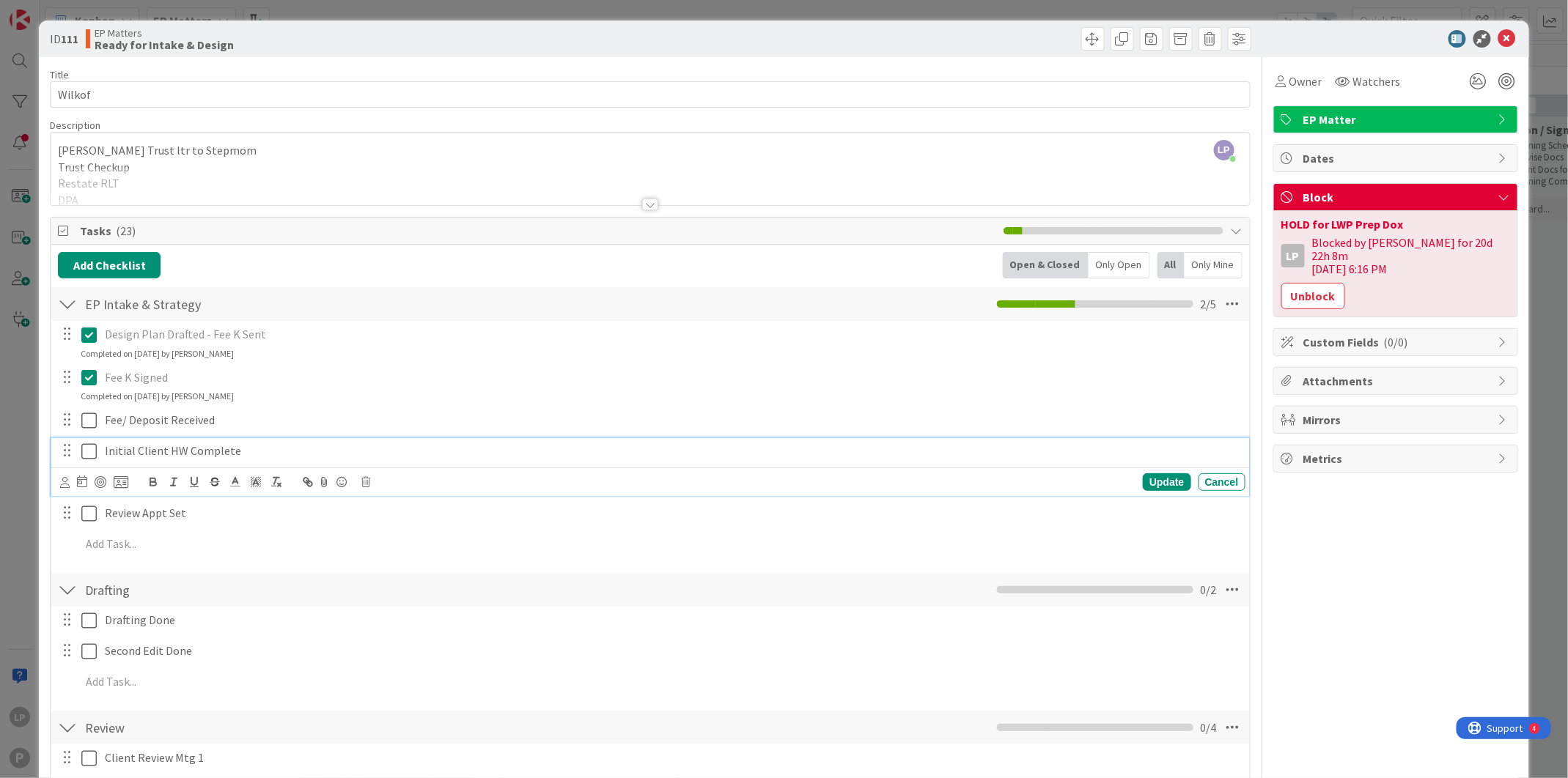
click at [90, 451] on icon at bounding box center [89, 452] width 16 height 18
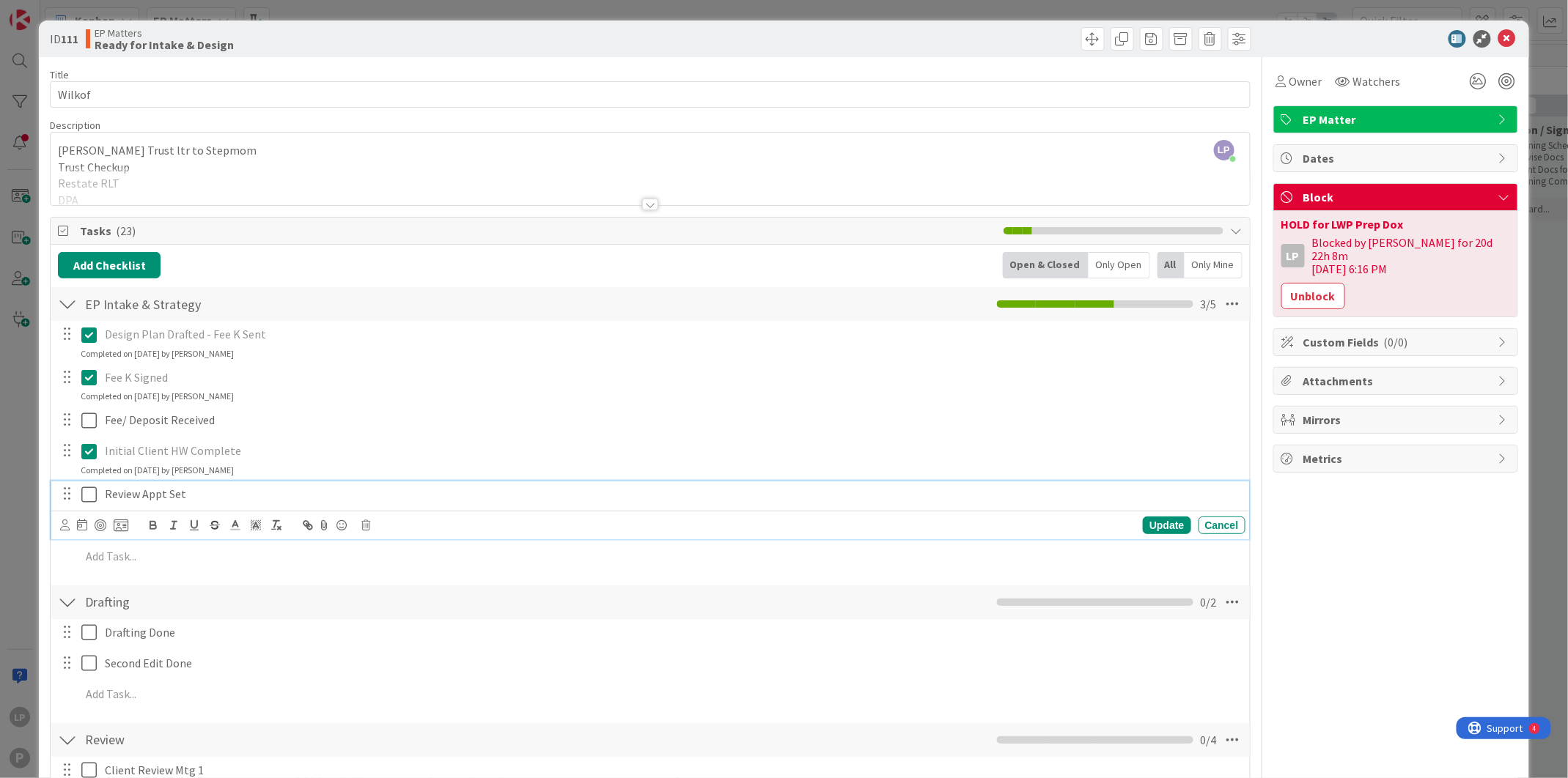
click at [87, 501] on icon at bounding box center [89, 495] width 16 height 18
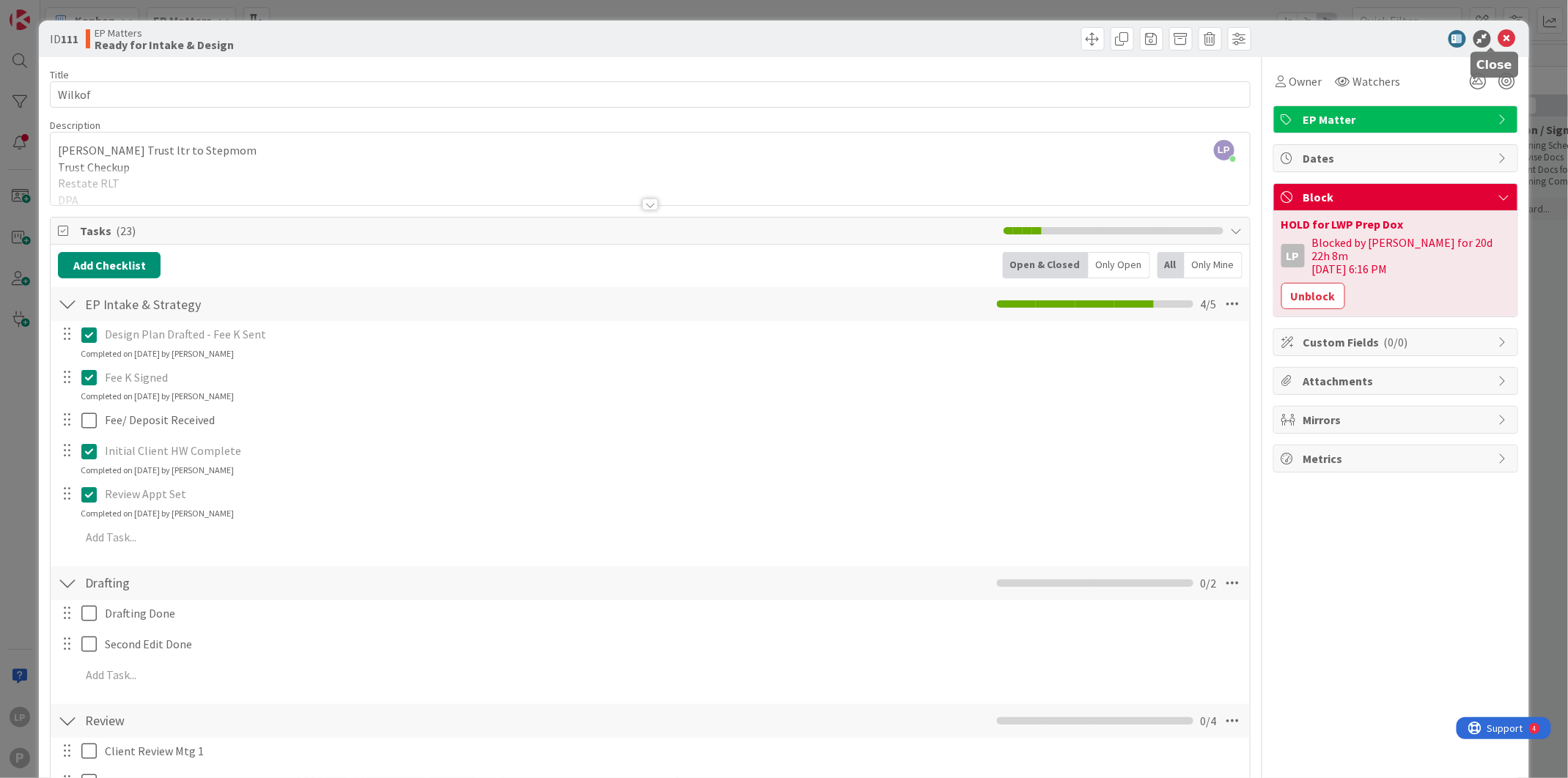
click at [1498, 39] on icon at bounding box center [1507, 39] width 18 height 18
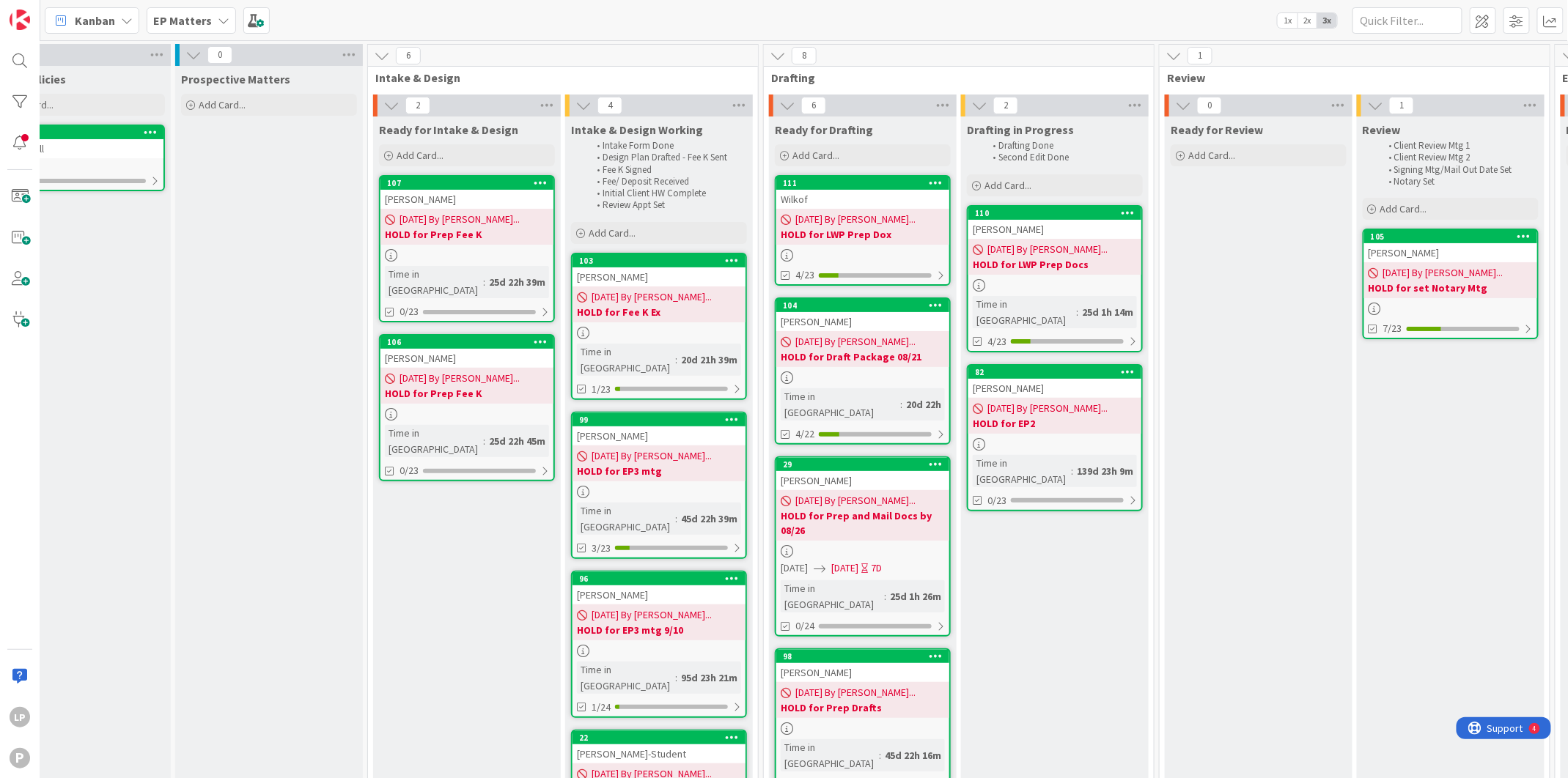
scroll to position [0, 1]
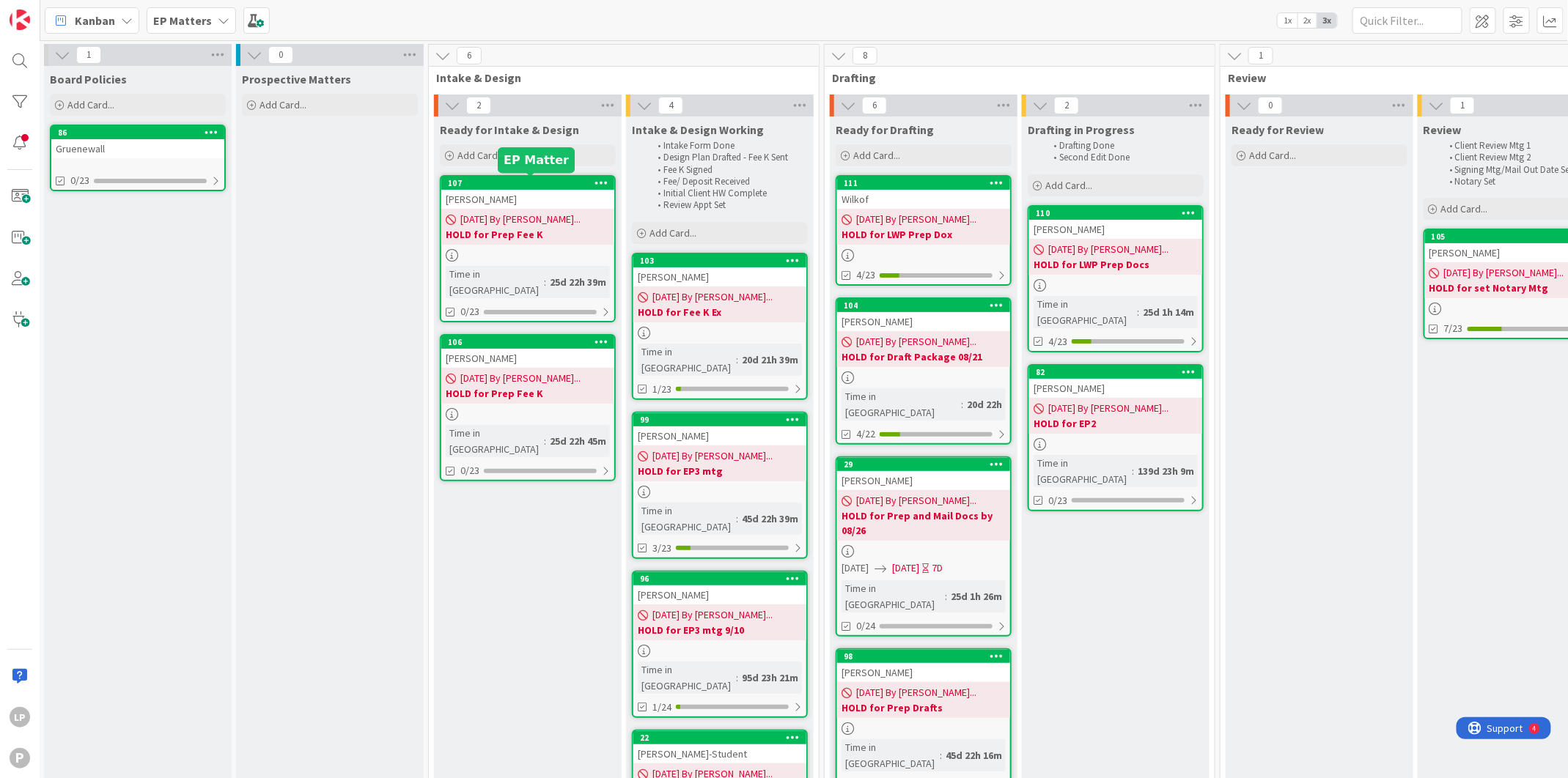
click at [531, 186] on div "107" at bounding box center [531, 183] width 166 height 10
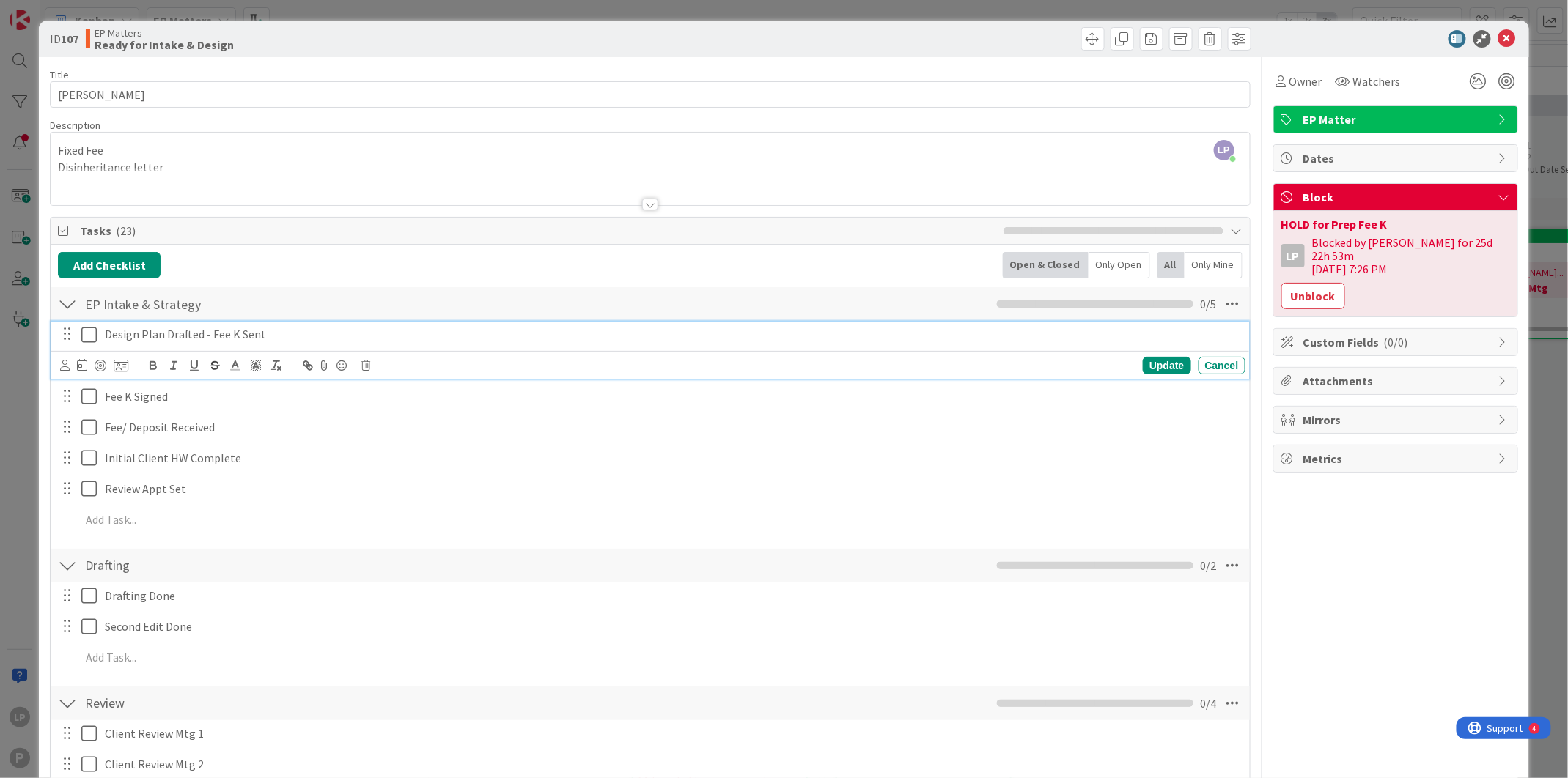
click at [88, 337] on icon at bounding box center [89, 335] width 16 height 18
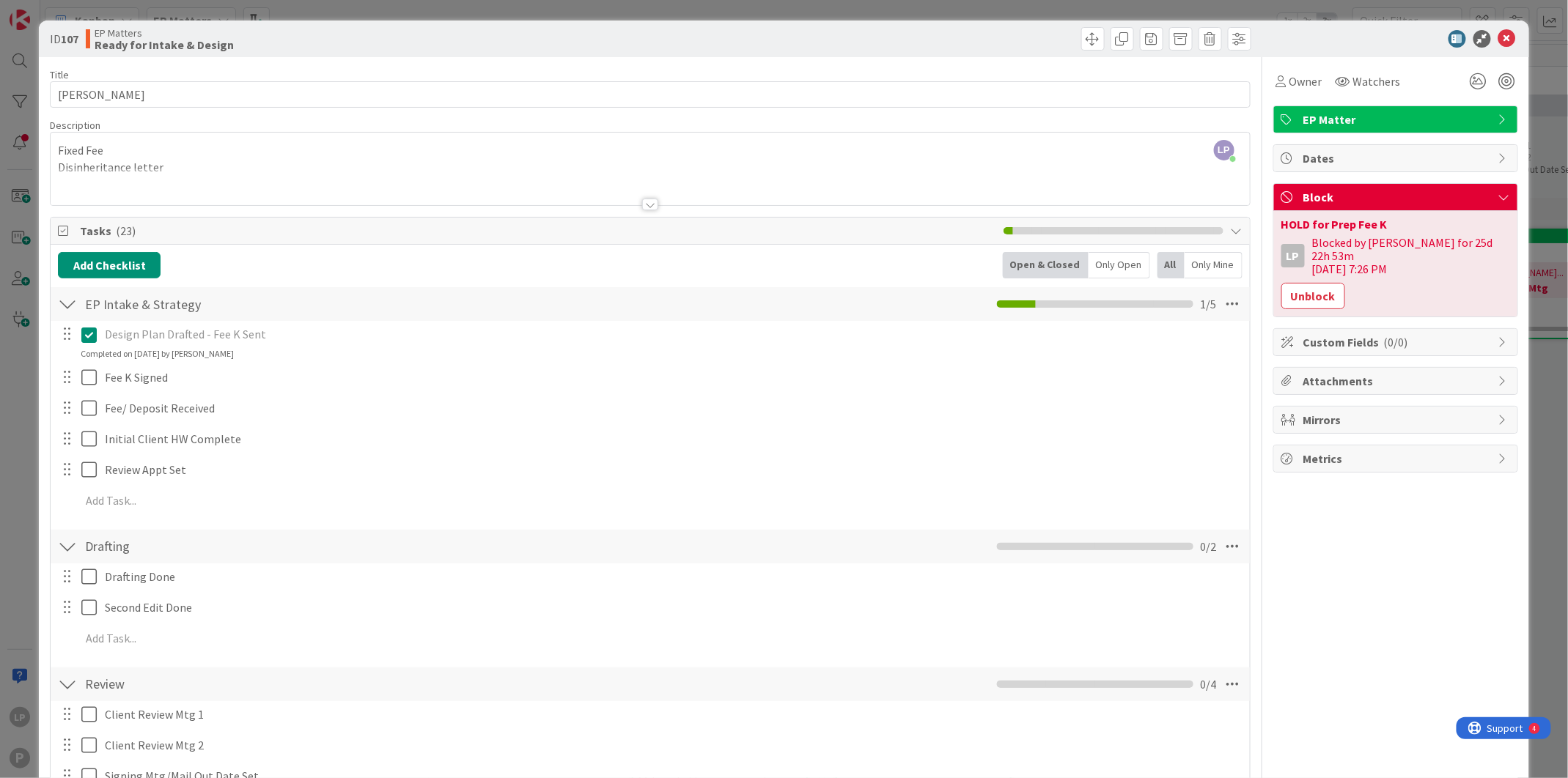
click at [87, 337] on icon at bounding box center [89, 335] width 16 height 18
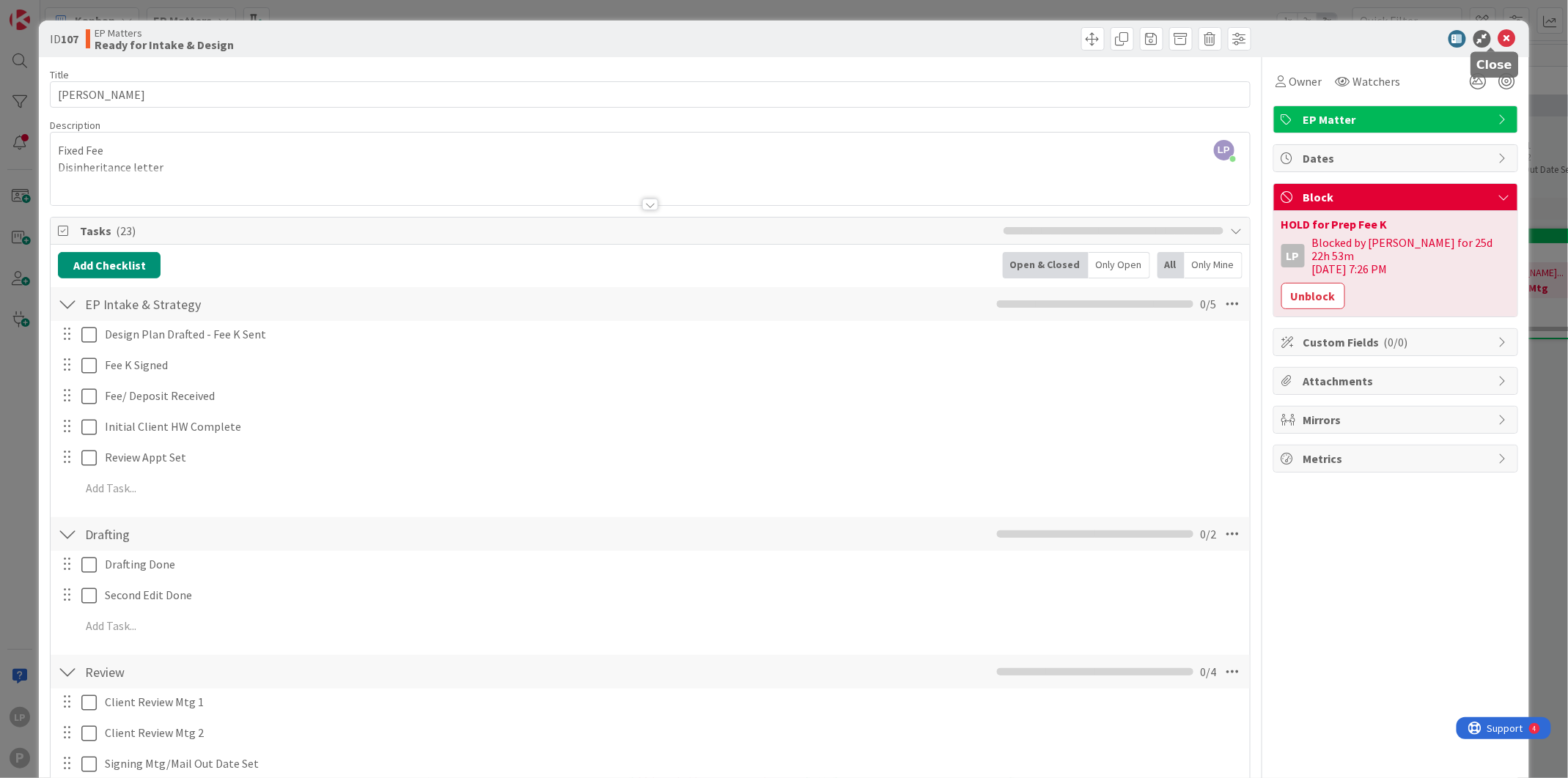
click at [1498, 35] on icon at bounding box center [1507, 39] width 18 height 18
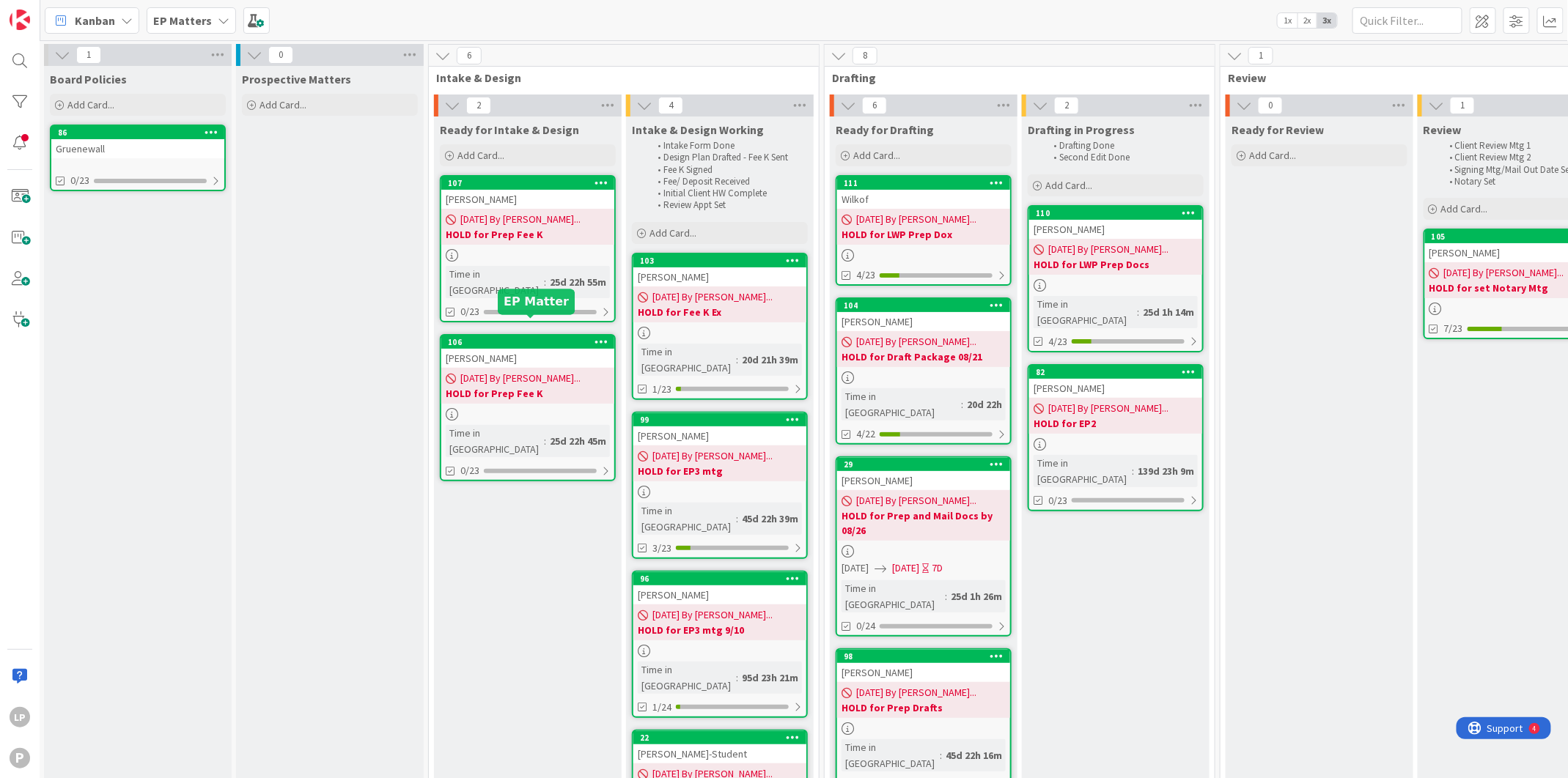
click at [529, 337] on div "106" at bounding box center [531, 343] width 166 height 10
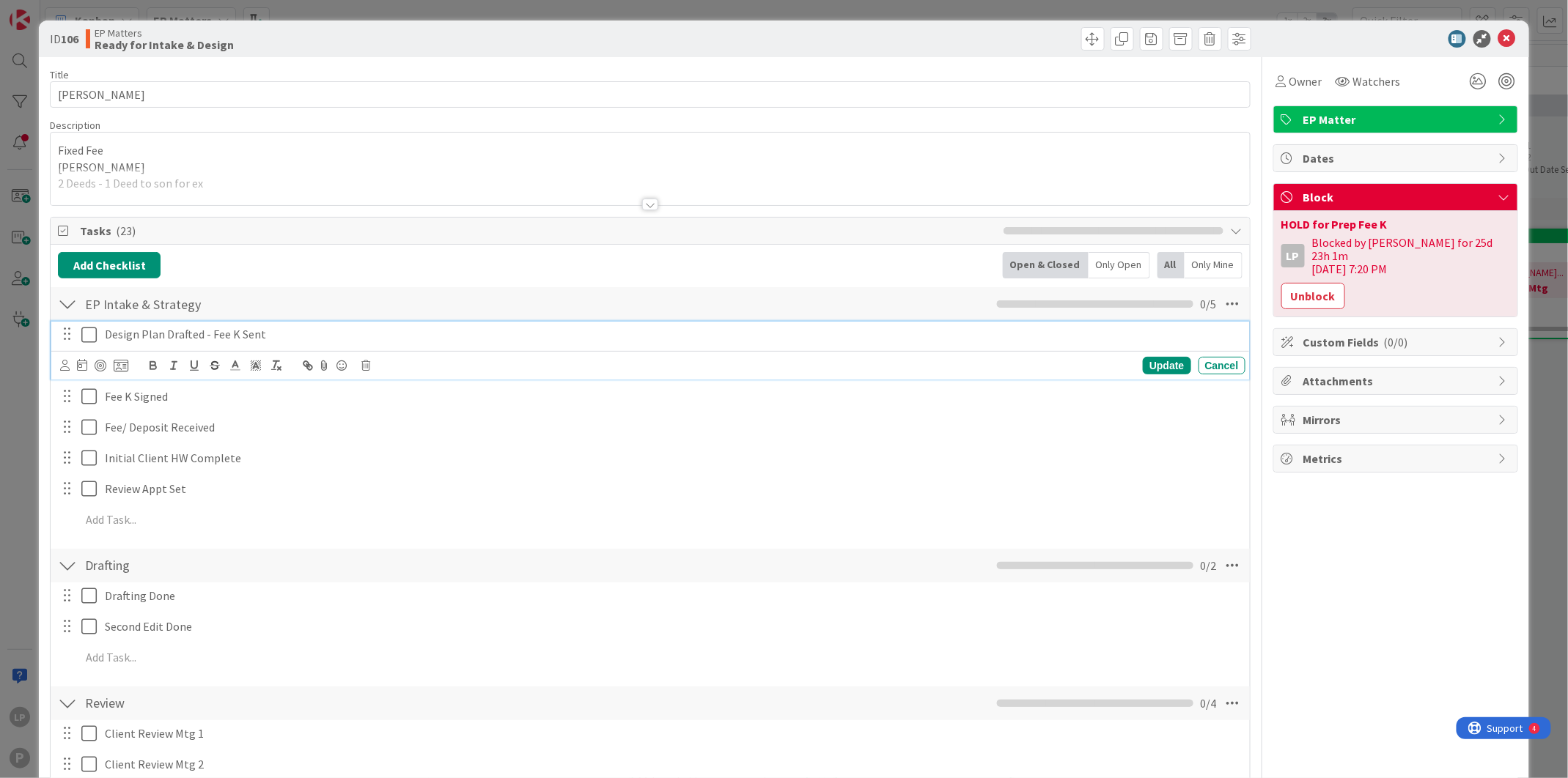
click at [90, 338] on icon at bounding box center [89, 335] width 16 height 18
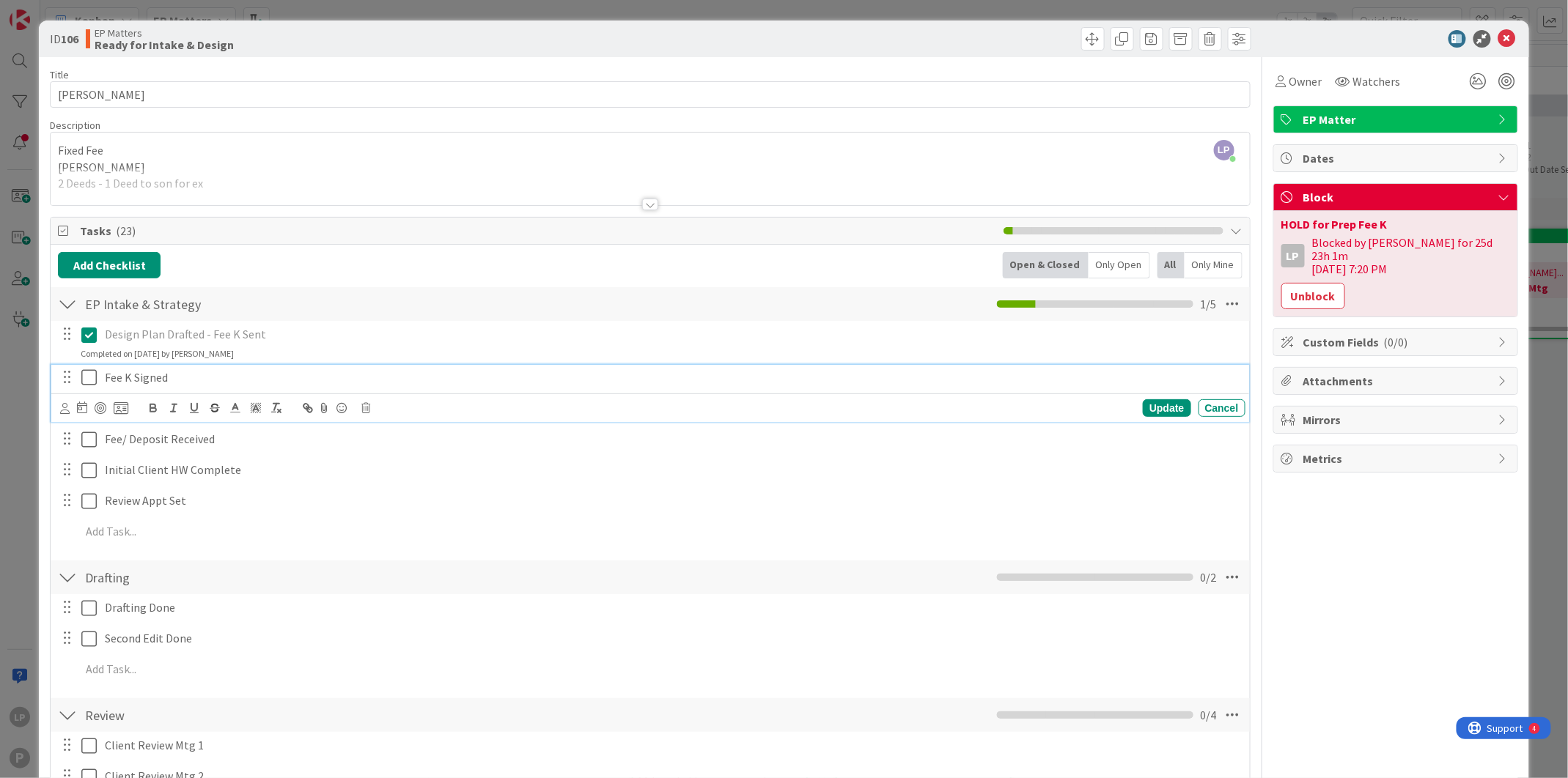
click at [91, 375] on icon at bounding box center [89, 378] width 16 height 18
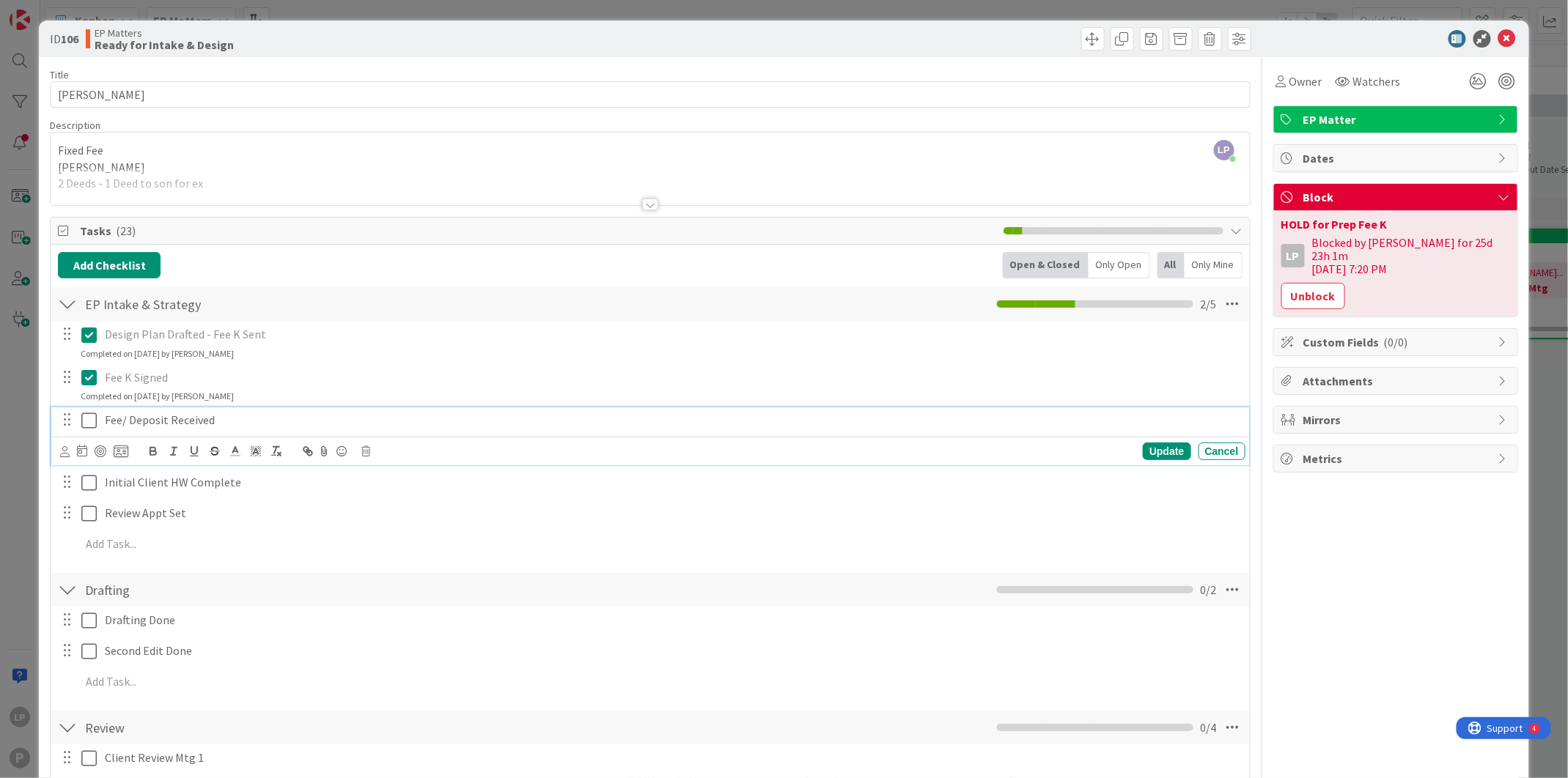
click at [87, 423] on icon at bounding box center [89, 421] width 16 height 18
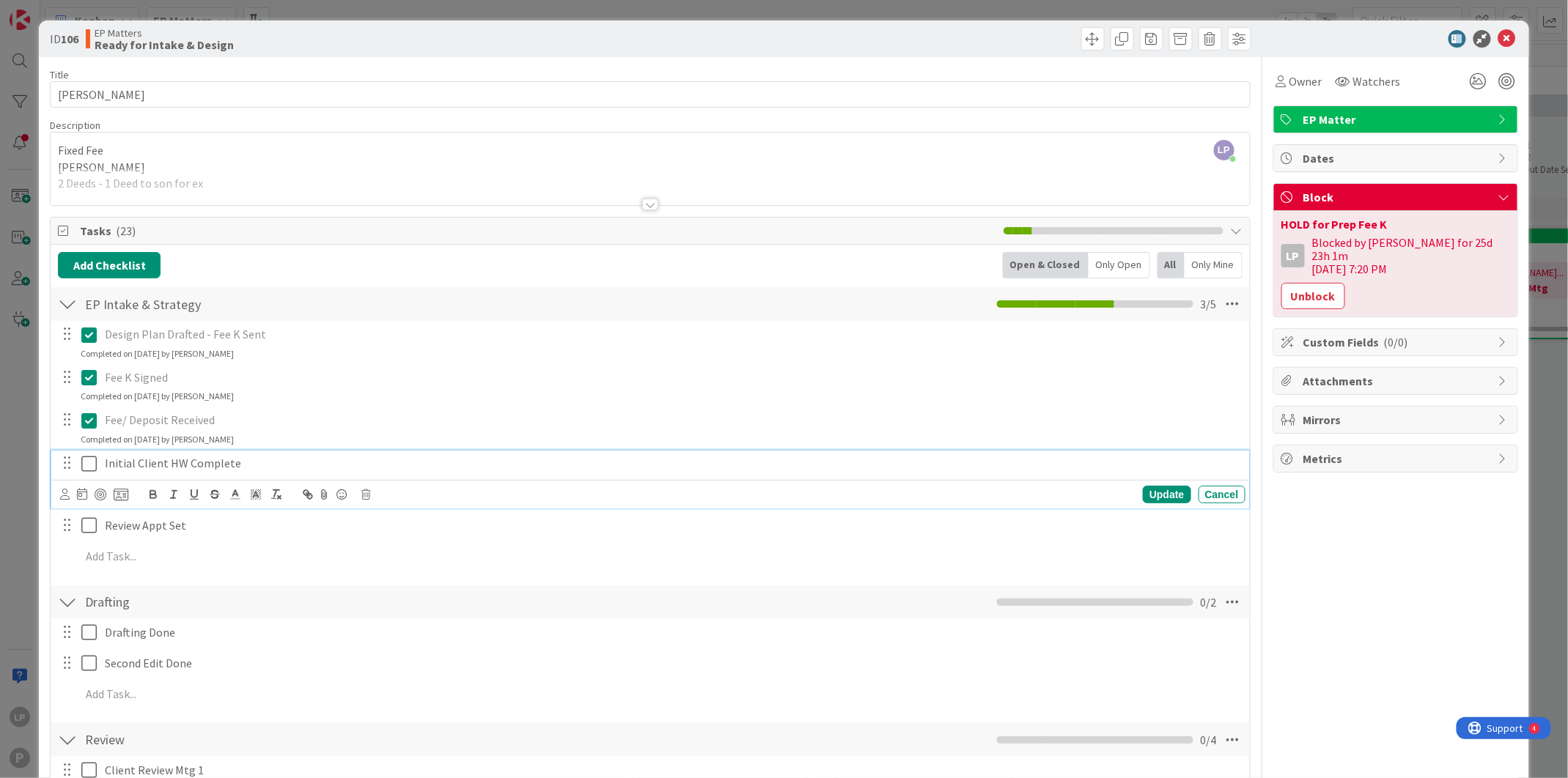
click at [87, 461] on icon at bounding box center [89, 464] width 16 height 18
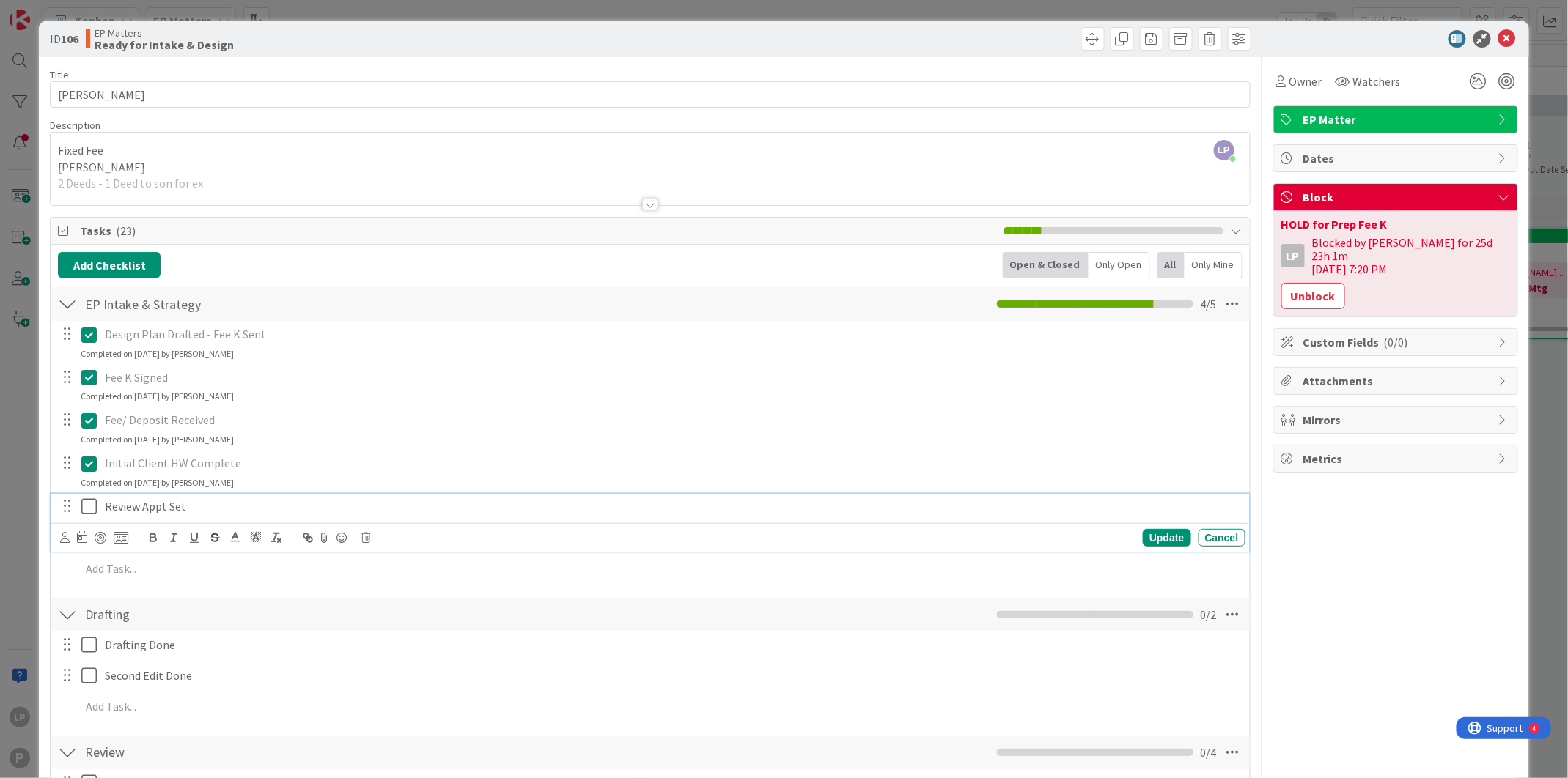
click at [82, 509] on icon at bounding box center [89, 507] width 16 height 18
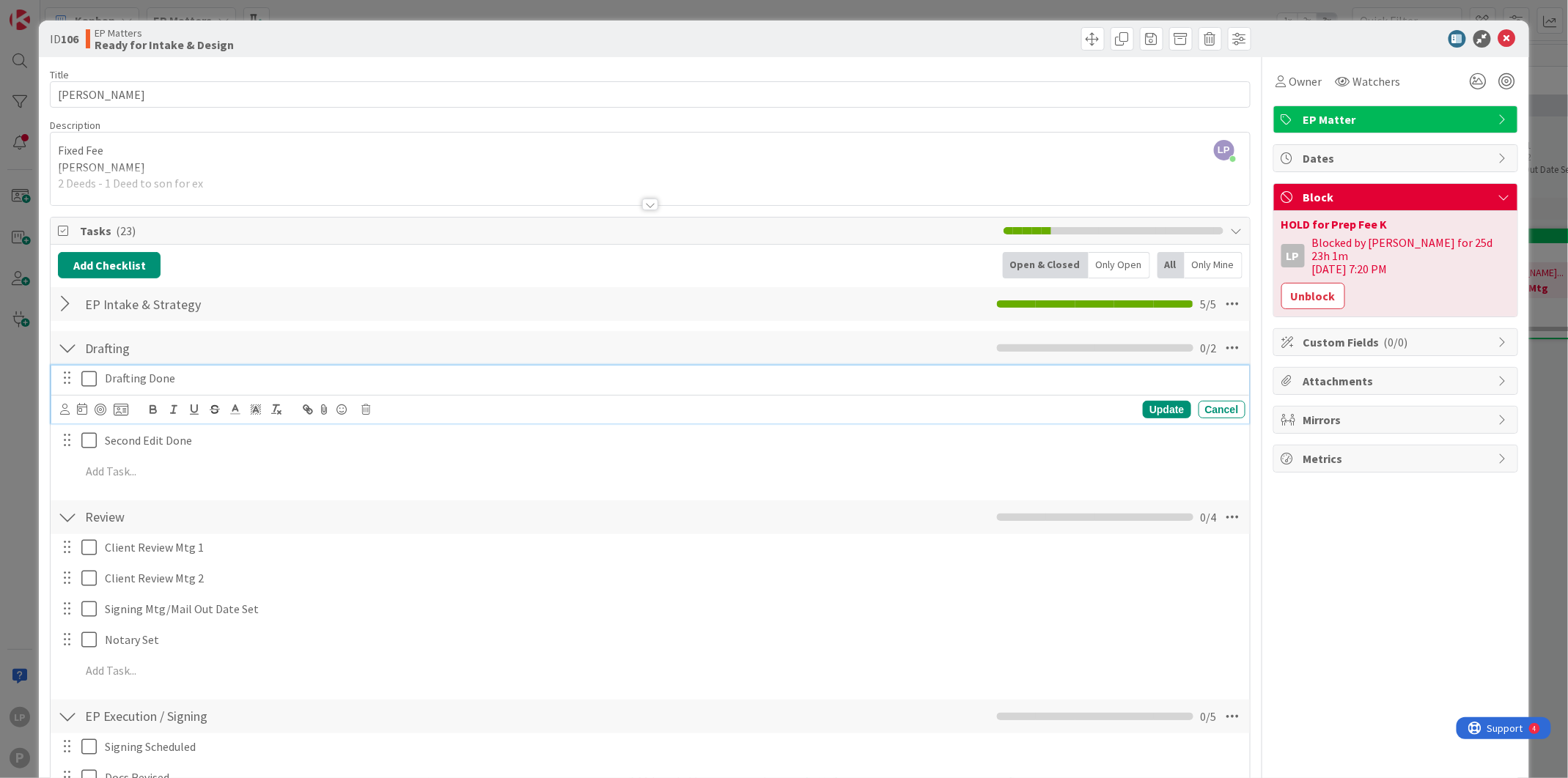
click at [85, 377] on icon at bounding box center [89, 379] width 16 height 18
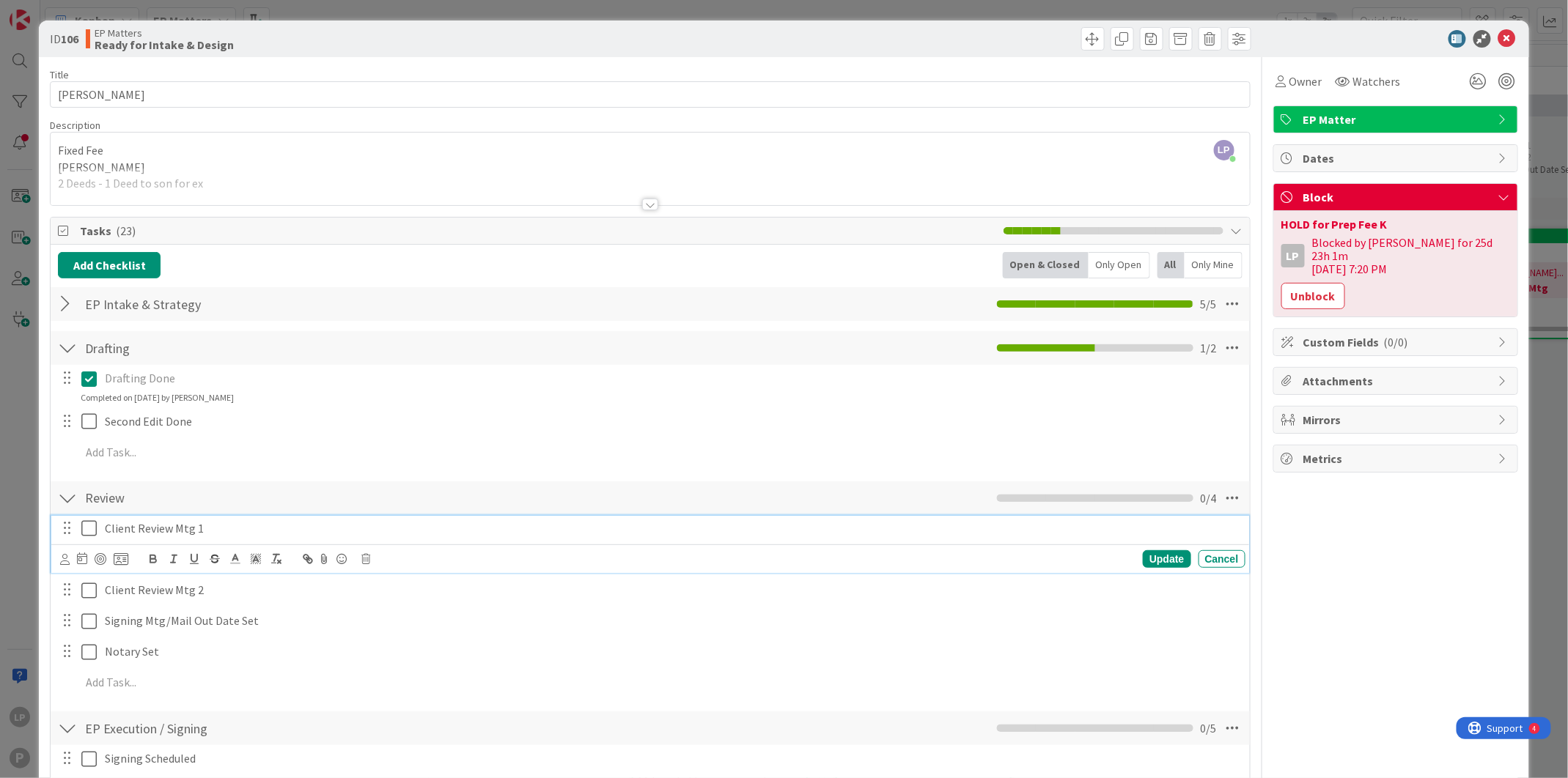
click at [154, 541] on div "Client Review Mtg 1" at bounding box center [672, 529] width 1147 height 26
click at [85, 531] on icon at bounding box center [89, 529] width 16 height 18
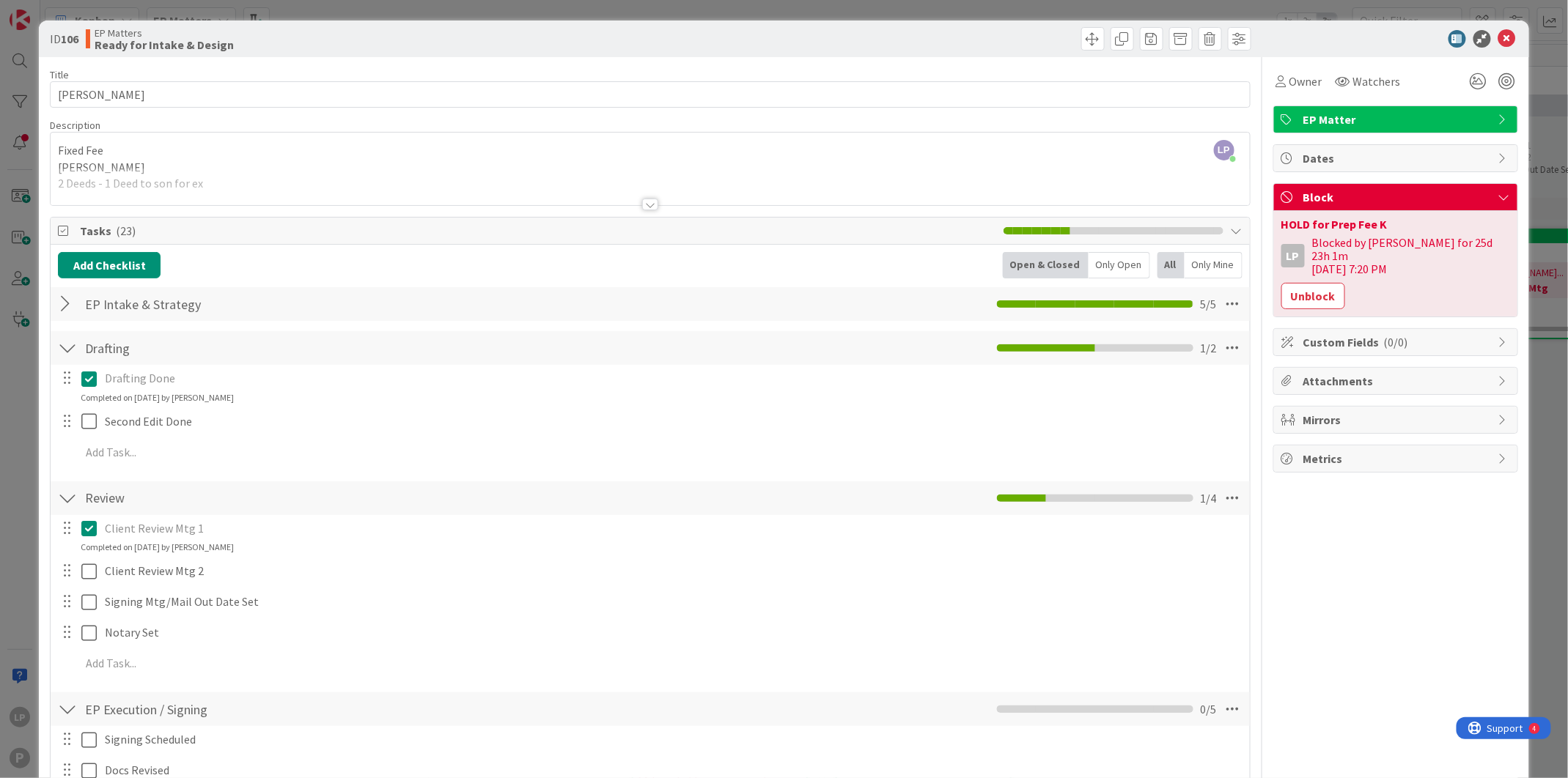
drag, startPoint x: 1291, startPoint y: 286, endPoint x: 1411, endPoint y: 267, distance: 121.5
click at [1291, 287] on button "Unblock" at bounding box center [1313, 296] width 64 height 27
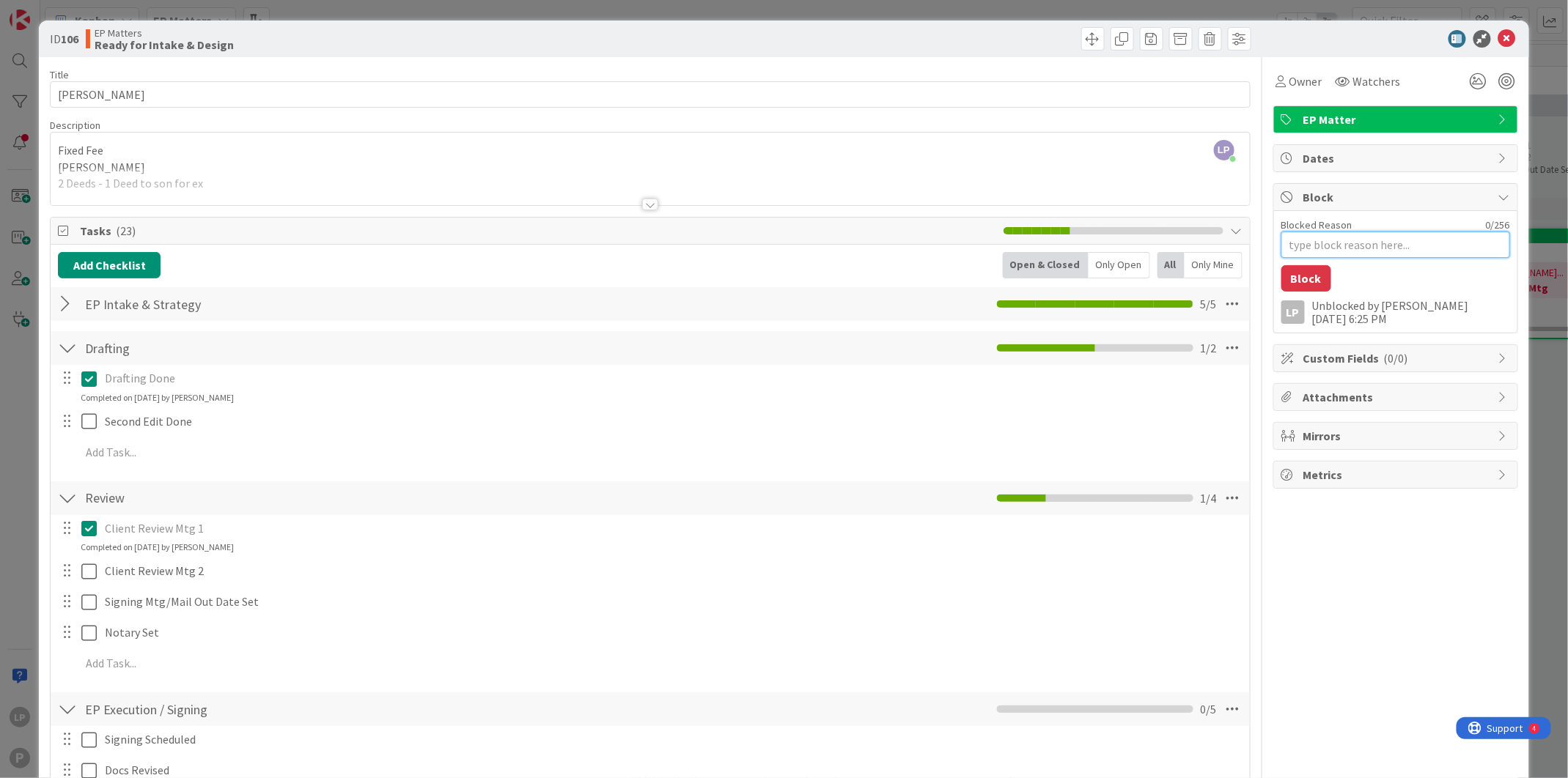
click at [1366, 246] on textarea "Blocked Reason" at bounding box center [1395, 245] width 228 height 27
paste textarea "HOLD for CL HW"
type textarea "x"
type textarea "HOLD for CL HW"
click at [1291, 283] on button "Block" at bounding box center [1305, 279] width 50 height 27
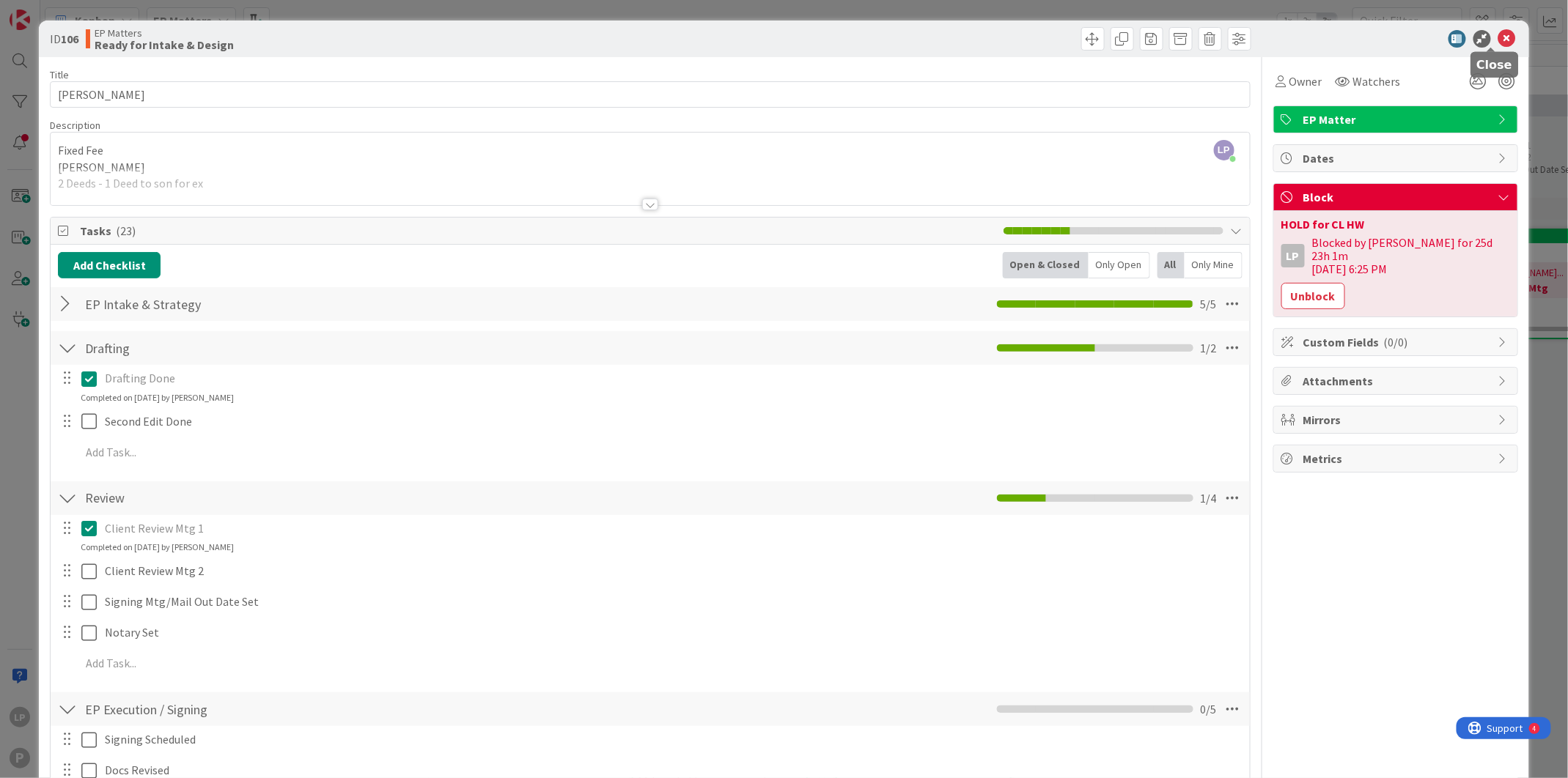
click at [1498, 37] on icon at bounding box center [1507, 39] width 18 height 18
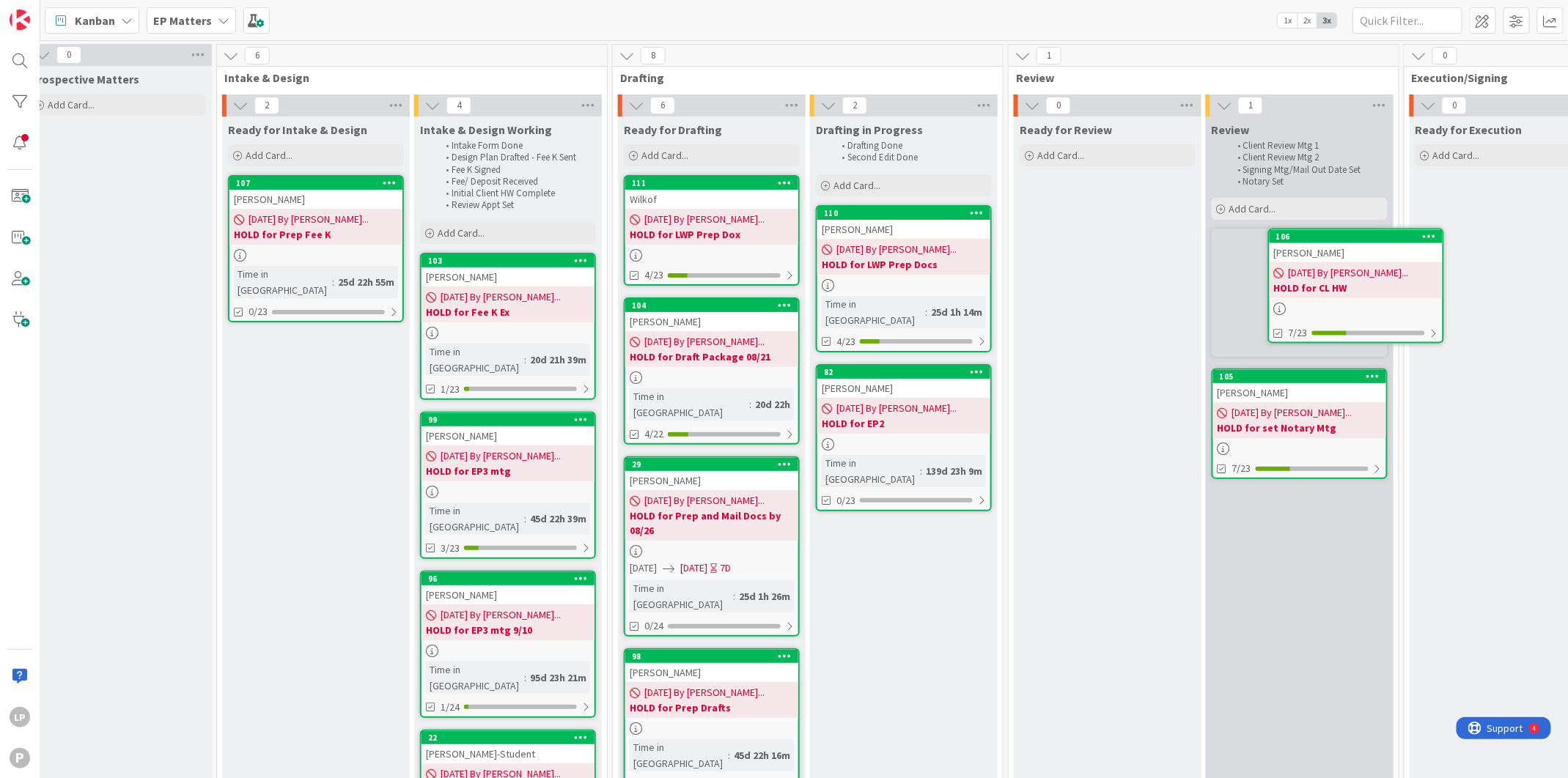
scroll to position [0, 235]
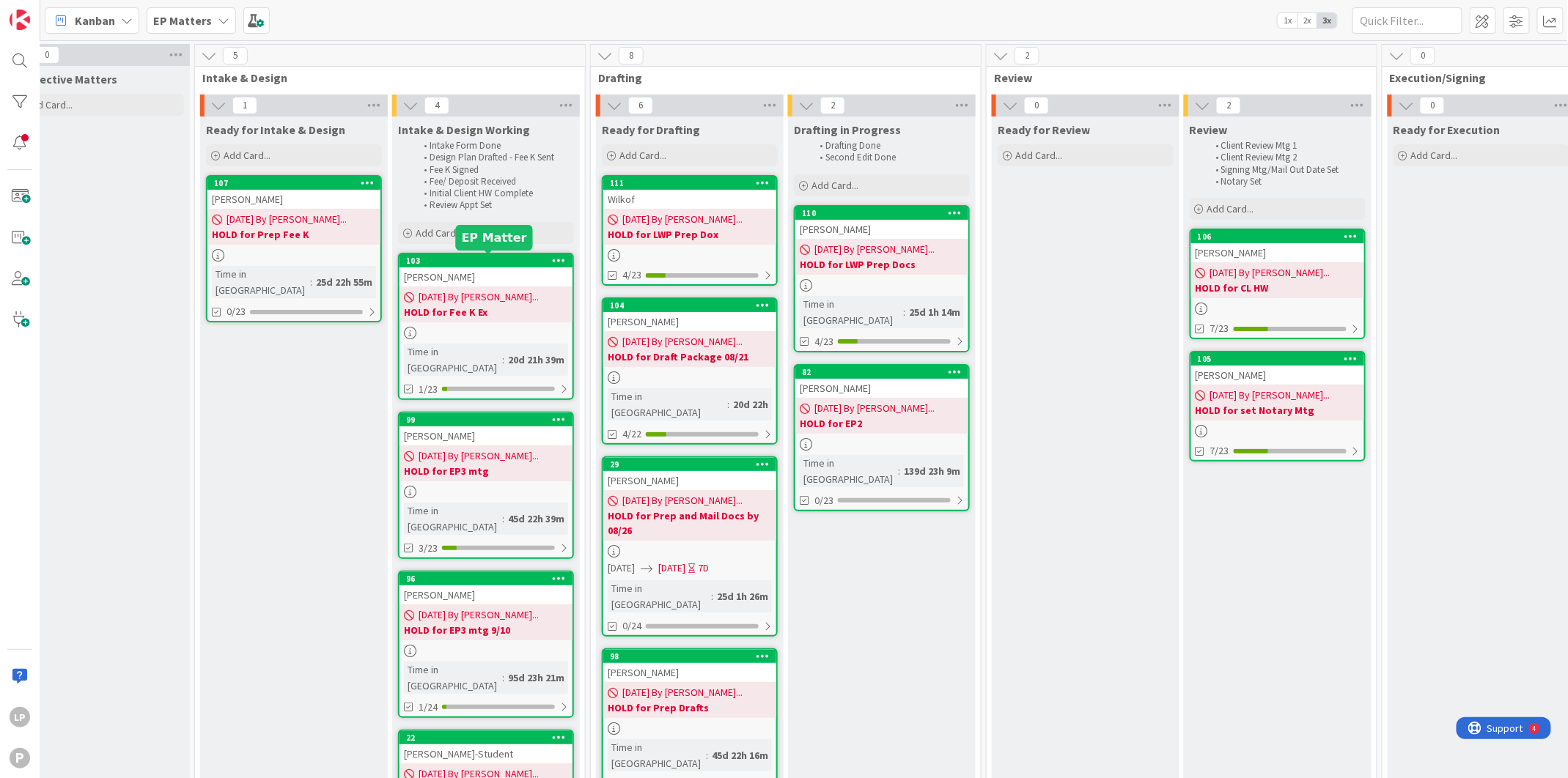
click at [484, 264] on div "103" at bounding box center [489, 261] width 166 height 10
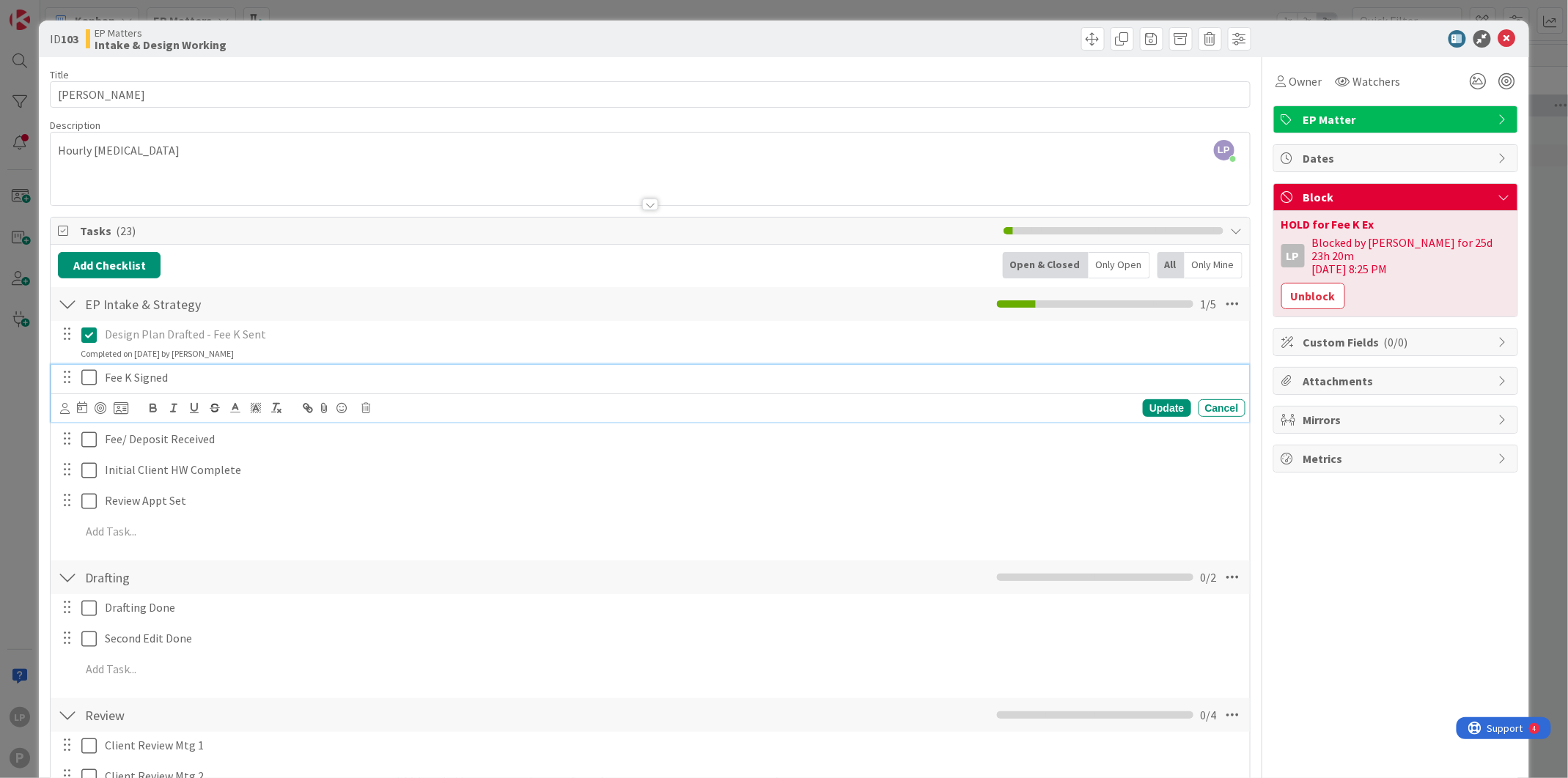
click at [87, 381] on icon at bounding box center [89, 378] width 16 height 18
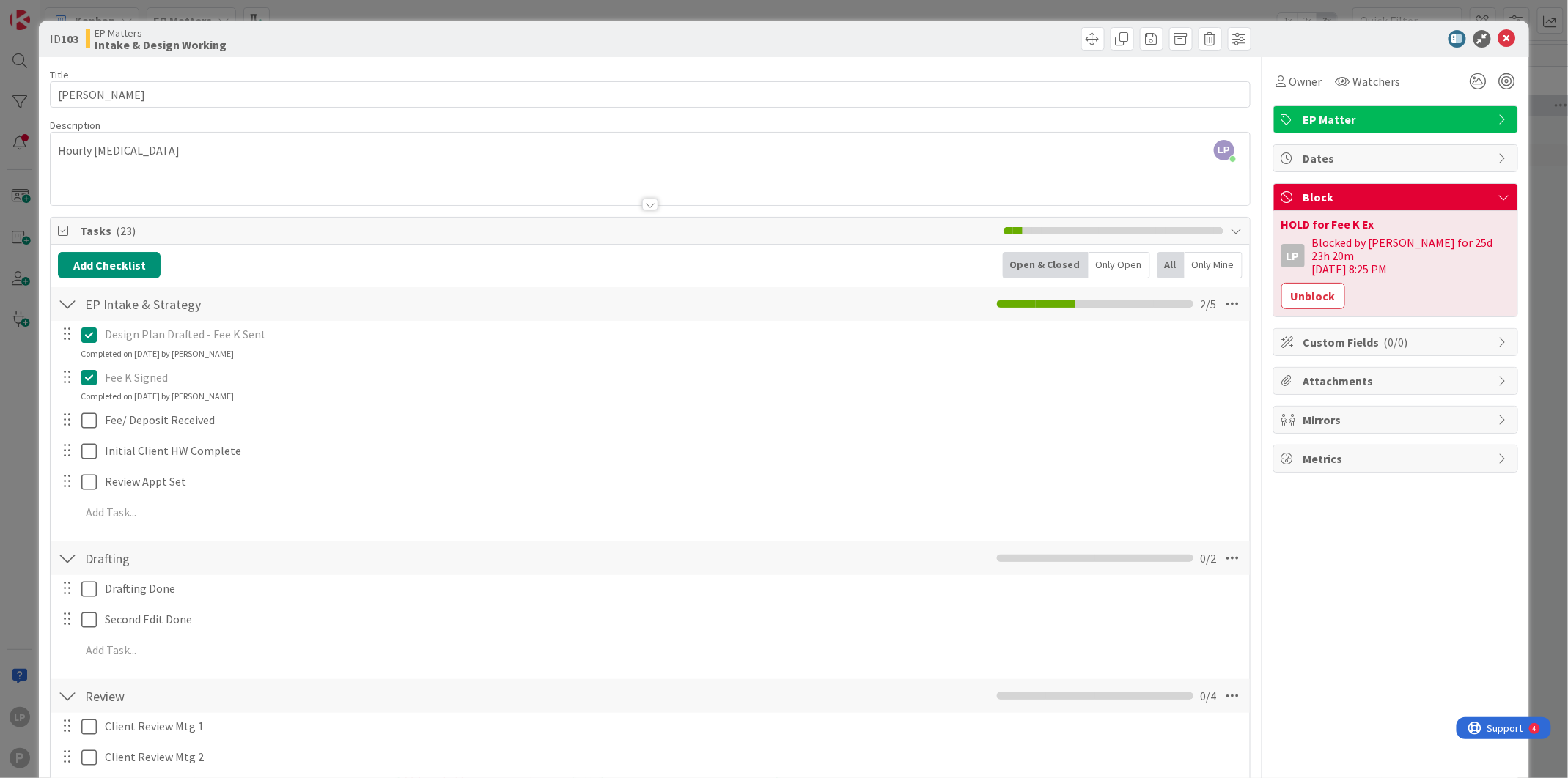
click at [895, 24] on div "ID 103 EP Matters Intake & Design Working" at bounding box center [783, 39] width 1489 height 36
click at [1498, 41] on icon at bounding box center [1507, 39] width 18 height 18
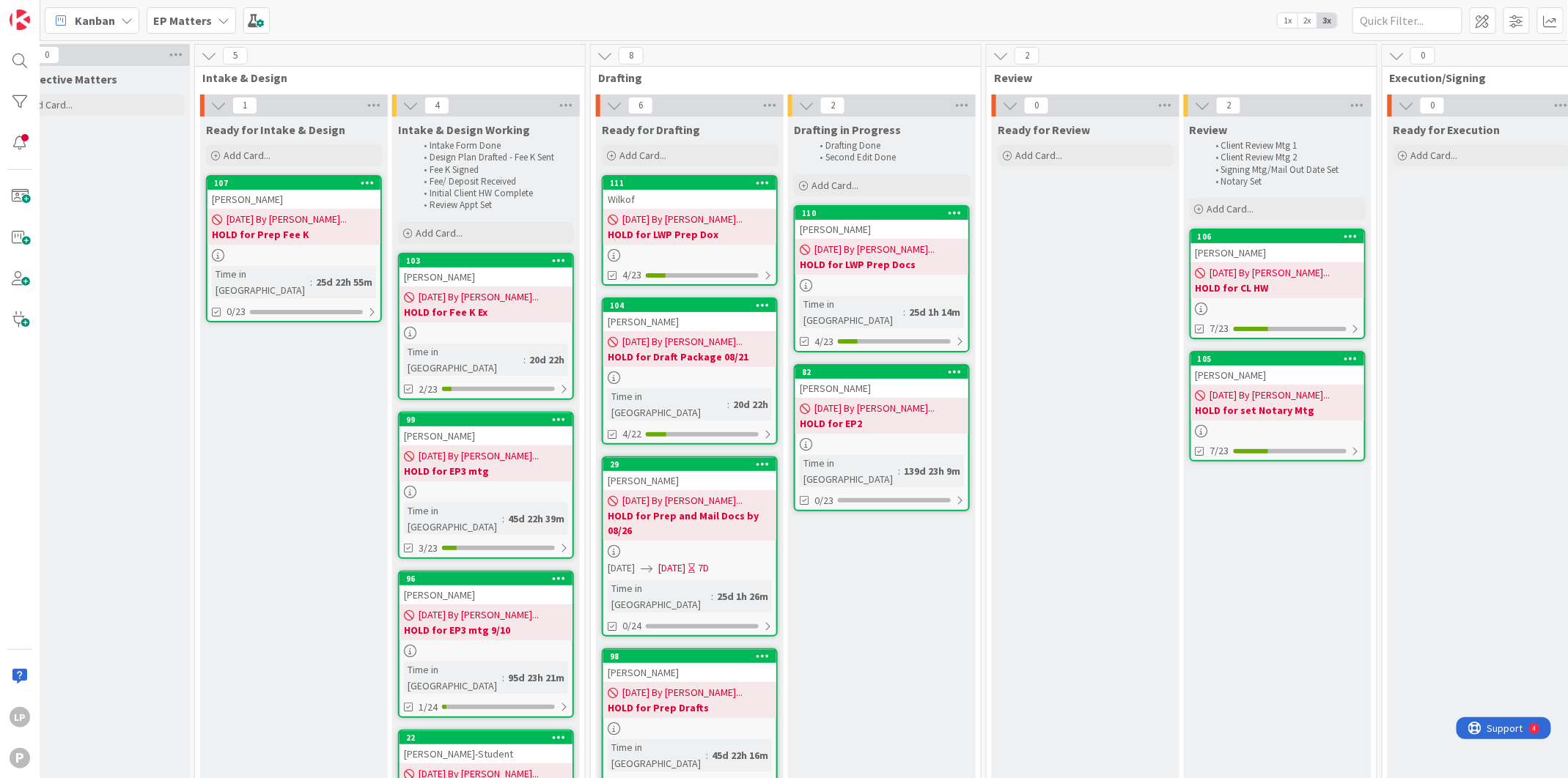
click at [126, 438] on div "Prospective Matters Add Card..." at bounding box center [96, 759] width 188 height 1386
